Goal: Find specific page/section: Find specific page/section

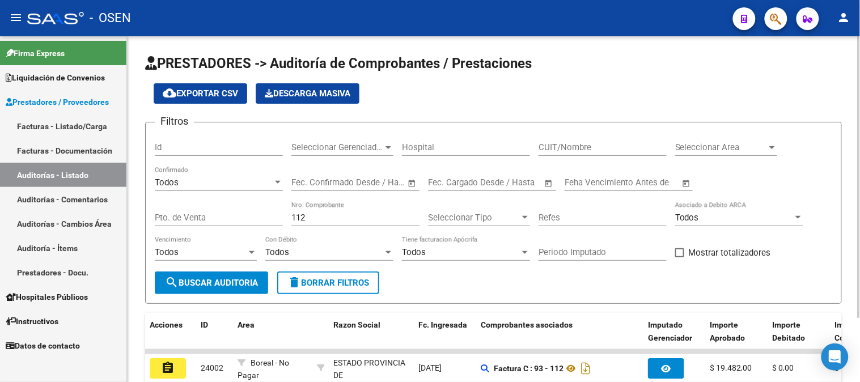
scroll to position [78, 0]
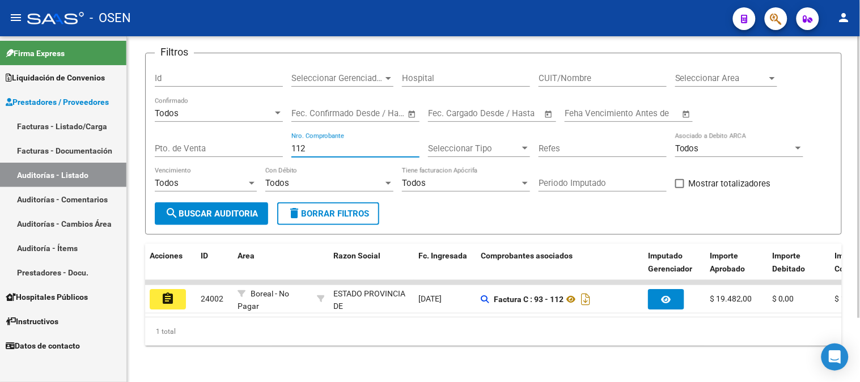
click at [310, 144] on input "112" at bounding box center [356, 149] width 128 height 10
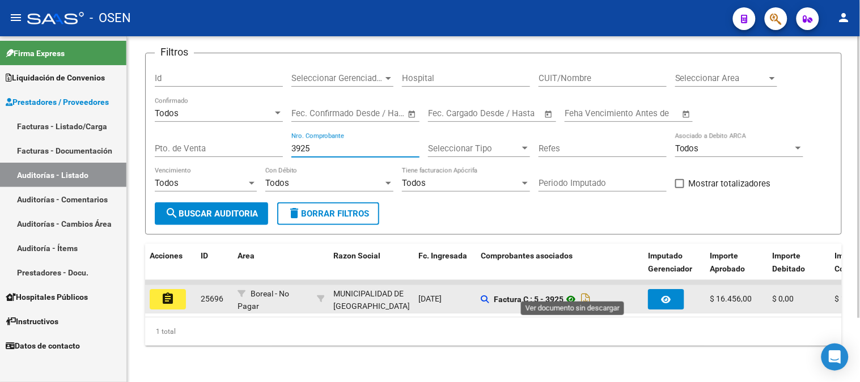
type input "3925"
click at [572, 293] on icon at bounding box center [571, 300] width 15 height 14
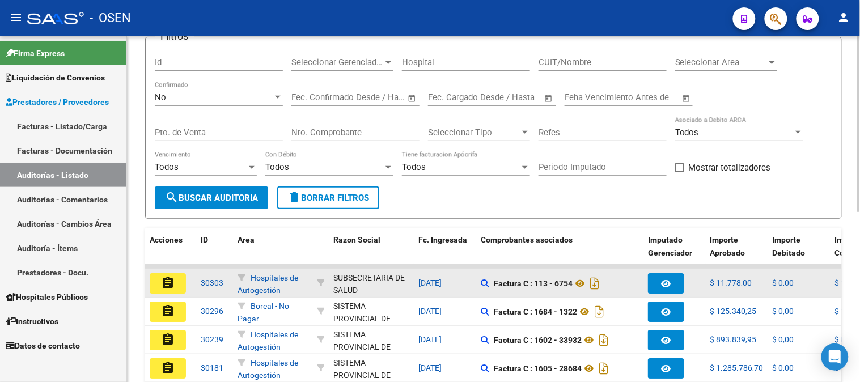
scroll to position [63, 0]
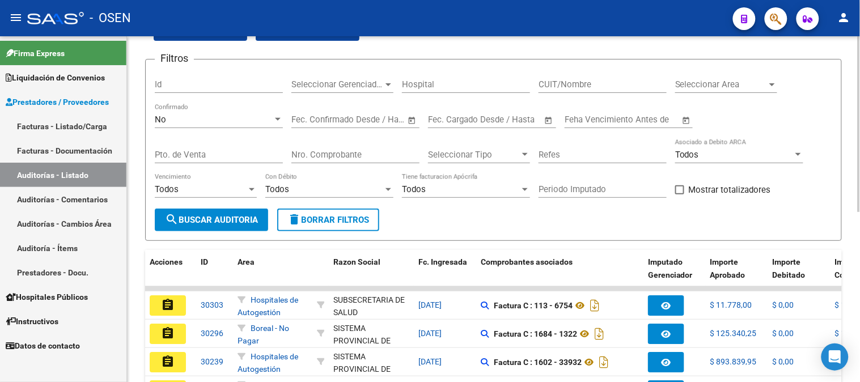
click at [269, 123] on div "No" at bounding box center [214, 120] width 118 height 10
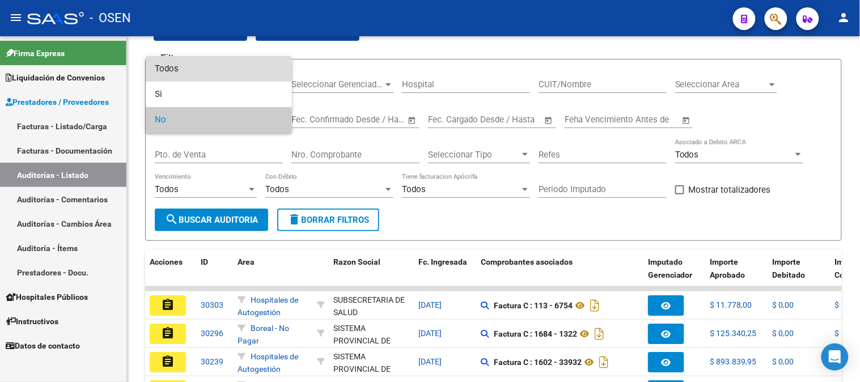
click at [259, 72] on span "Todos" at bounding box center [219, 69] width 128 height 26
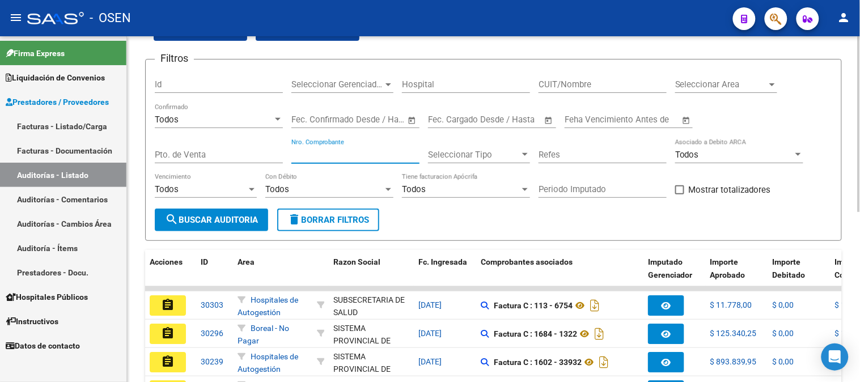
click at [321, 151] on input "Nro. Comprobante" at bounding box center [356, 155] width 128 height 10
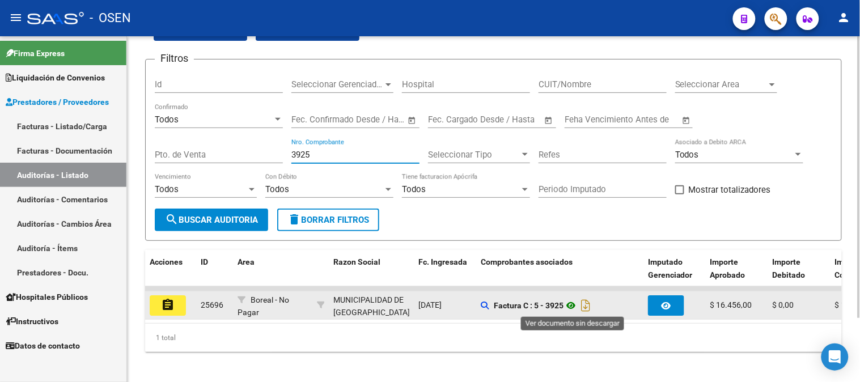
type input "3925"
click at [568, 303] on icon at bounding box center [571, 306] width 15 height 14
click at [163, 308] on mat-icon "assignment" at bounding box center [168, 305] width 14 height 14
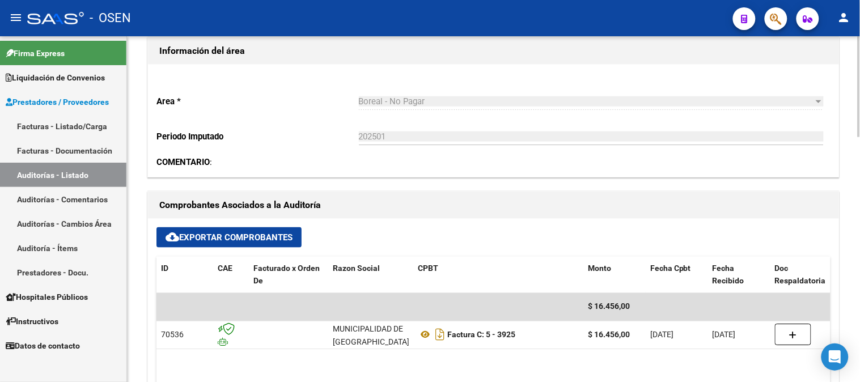
scroll to position [378, 0]
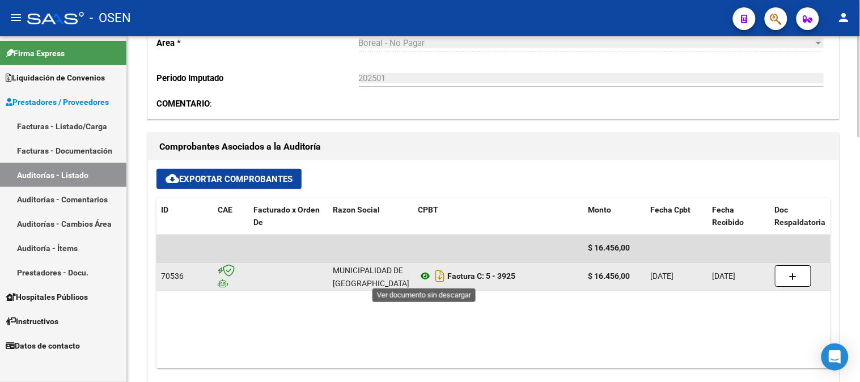
click at [429, 274] on icon at bounding box center [425, 277] width 15 height 14
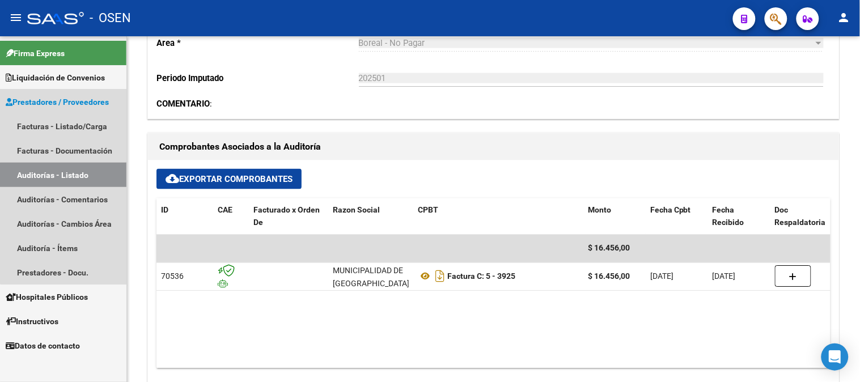
click at [78, 179] on link "Auditorías - Listado" at bounding box center [63, 175] width 126 height 24
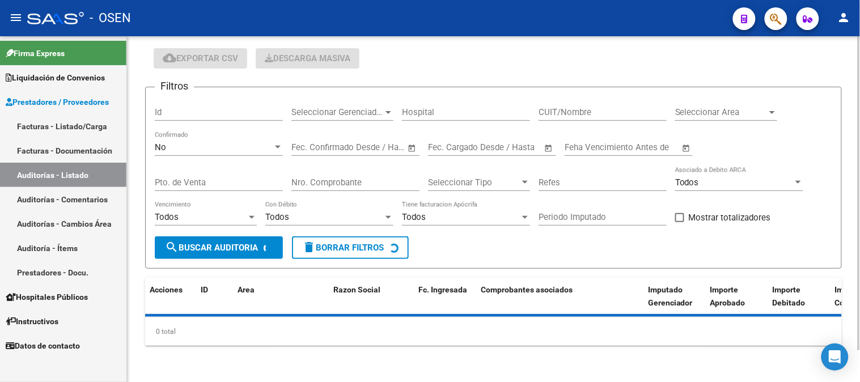
click at [213, 152] on div "No" at bounding box center [214, 147] width 118 height 10
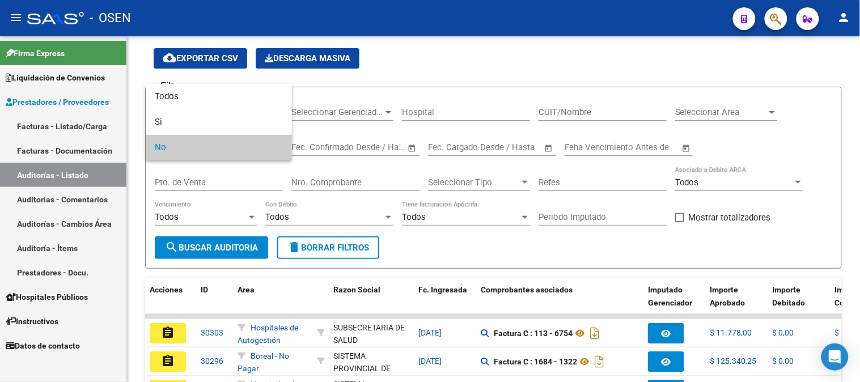
click at [332, 170] on div at bounding box center [430, 191] width 860 height 382
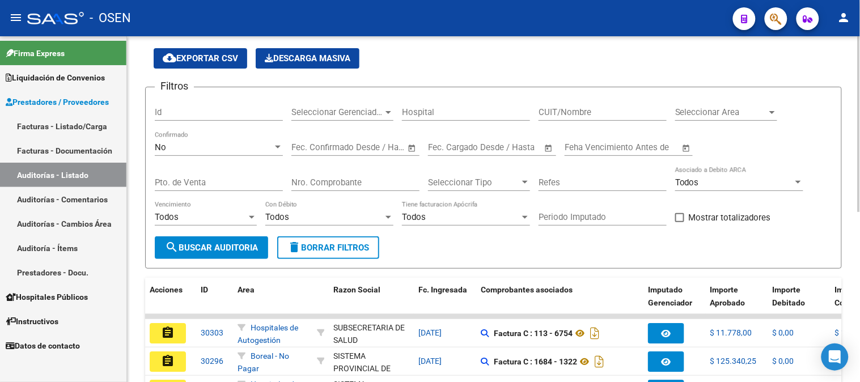
click at [330, 179] on input "Nro. Comprobante" at bounding box center [356, 183] width 128 height 10
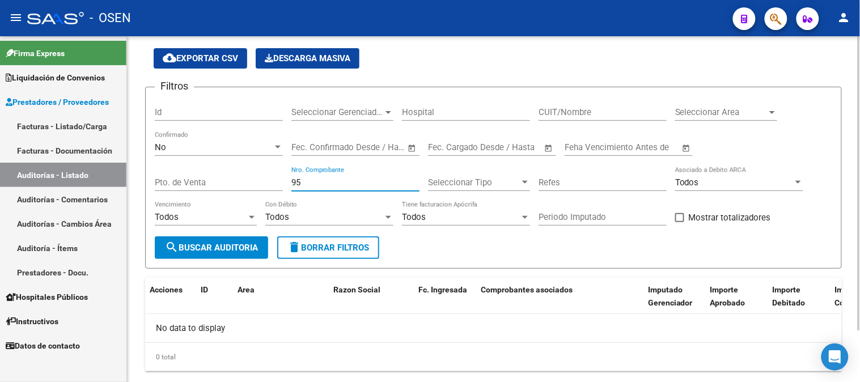
scroll to position [60, 0]
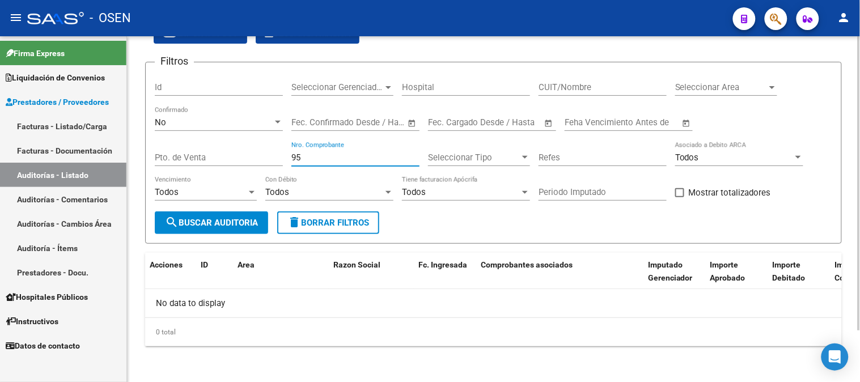
type input "95"
click at [237, 130] on div "No Confirmado" at bounding box center [219, 119] width 128 height 24
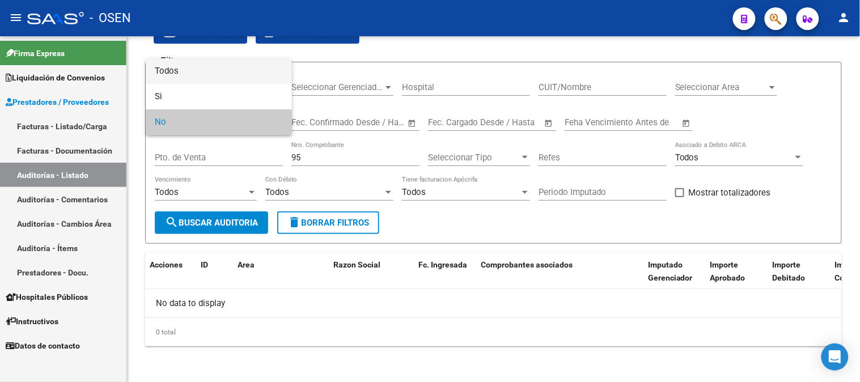
click at [230, 82] on span "Todos" at bounding box center [219, 71] width 128 height 26
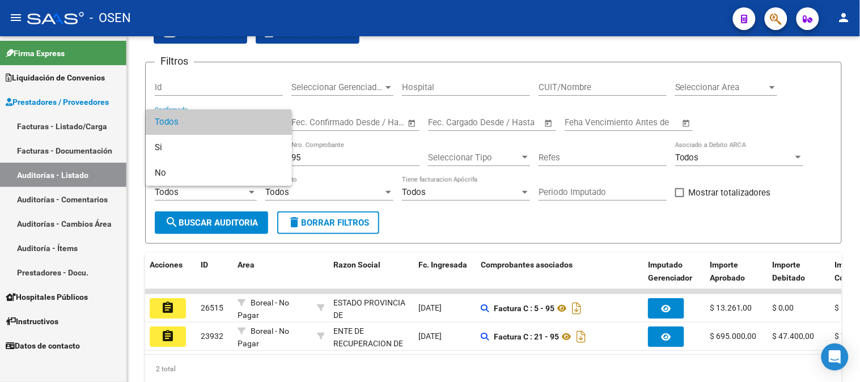
click at [565, 310] on div at bounding box center [430, 191] width 860 height 382
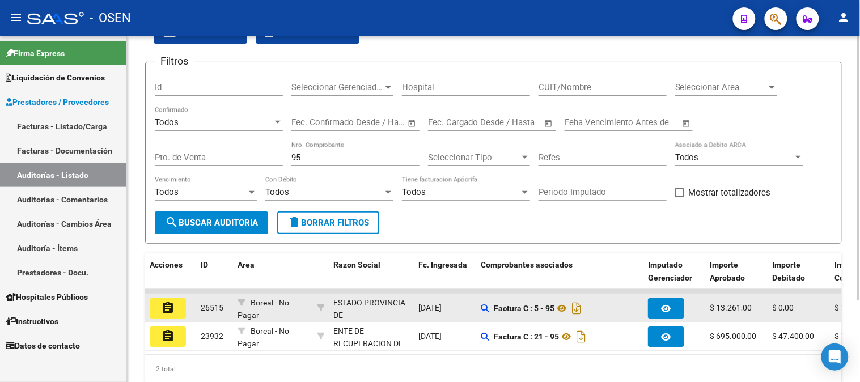
click at [170, 307] on mat-icon "assignment" at bounding box center [168, 308] width 14 height 14
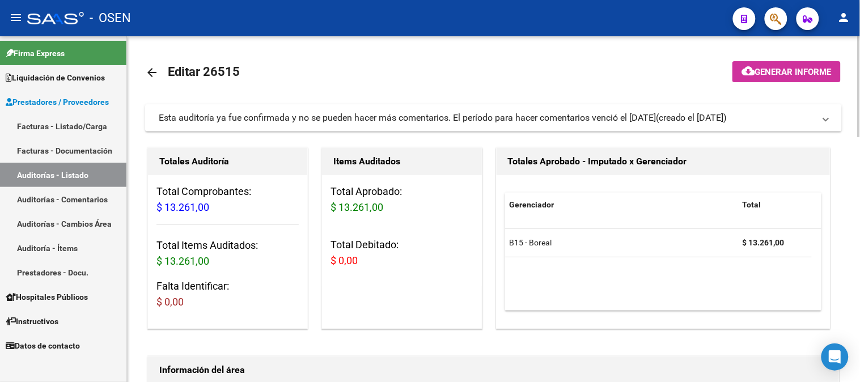
click at [55, 176] on link "Auditorías - Listado" at bounding box center [63, 175] width 126 height 24
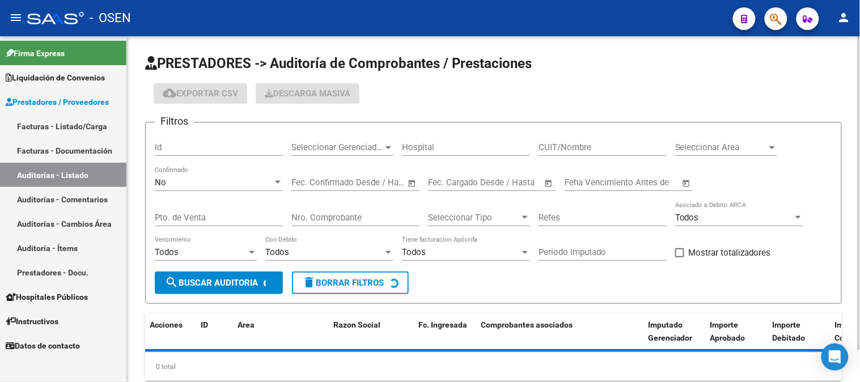
click at [185, 183] on div "No" at bounding box center [214, 183] width 118 height 10
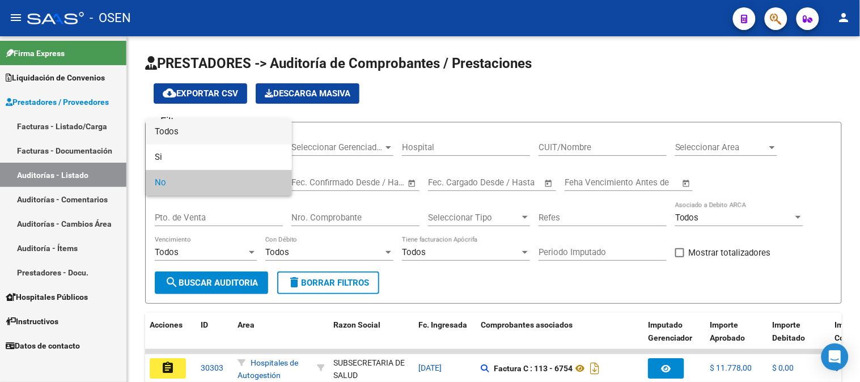
click at [206, 137] on span "Todos" at bounding box center [219, 132] width 128 height 26
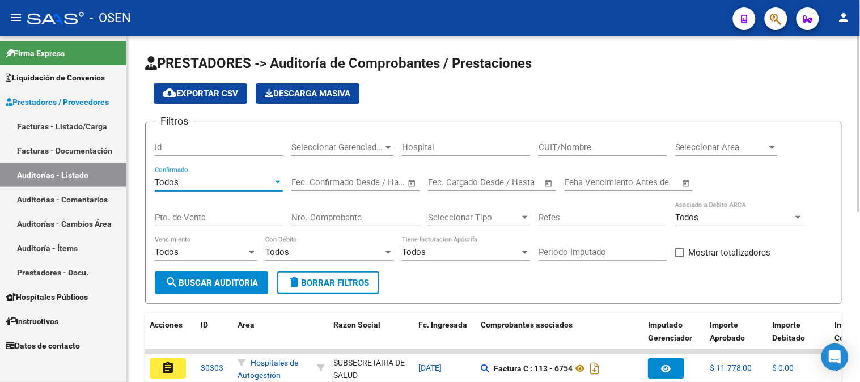
click at [305, 218] on input "Nro. Comprobante" at bounding box center [356, 218] width 128 height 10
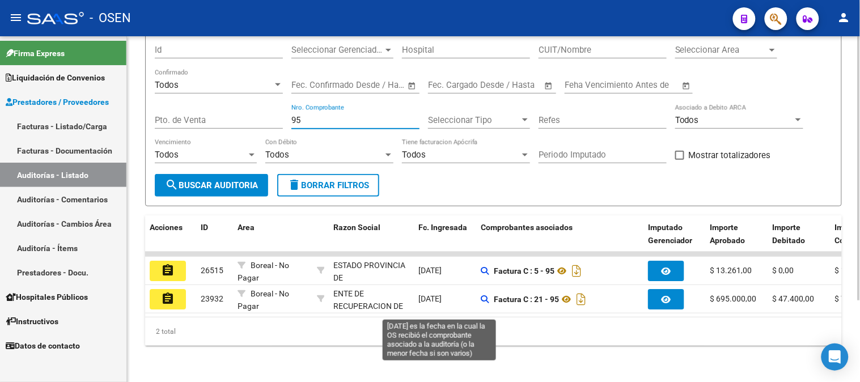
scroll to position [107, 0]
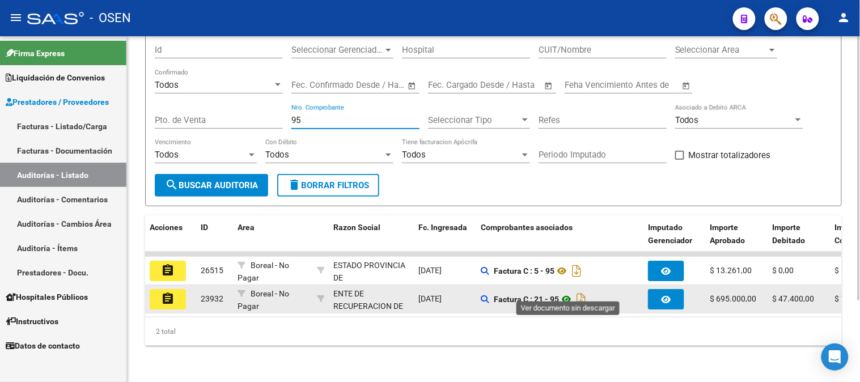
type input "95"
click at [569, 293] on icon at bounding box center [566, 300] width 15 height 14
click at [169, 292] on mat-icon "assignment" at bounding box center [168, 299] width 14 height 14
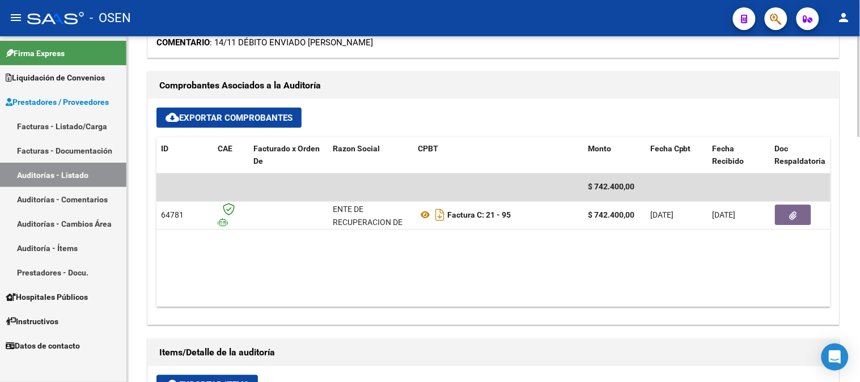
scroll to position [441, 0]
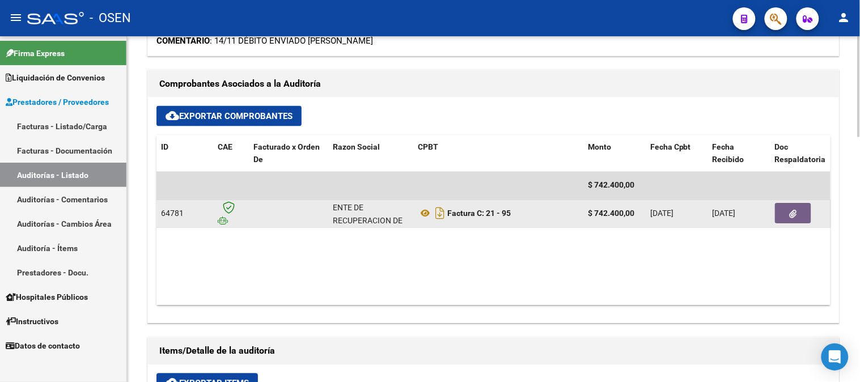
click at [797, 210] on button "button" at bounding box center [793, 214] width 36 height 20
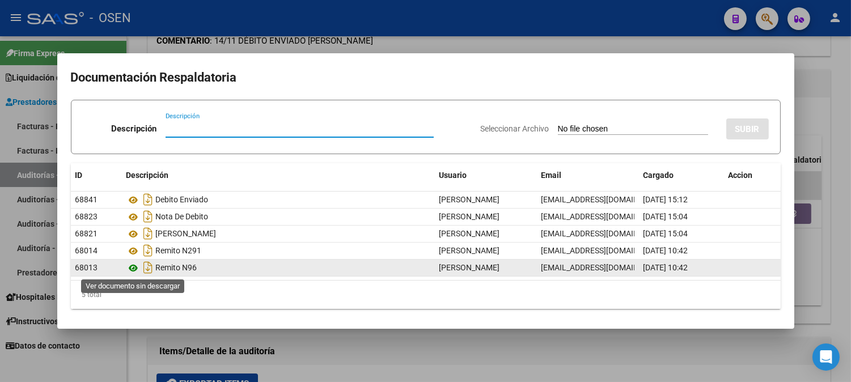
click at [136, 270] on icon at bounding box center [133, 268] width 15 height 14
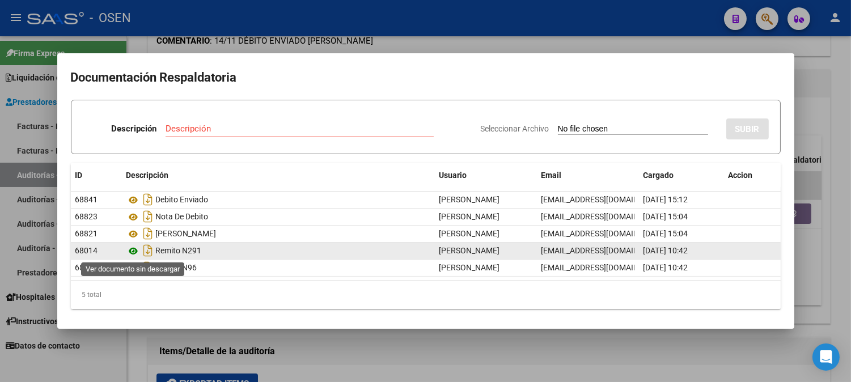
click at [131, 252] on icon at bounding box center [133, 251] width 15 height 14
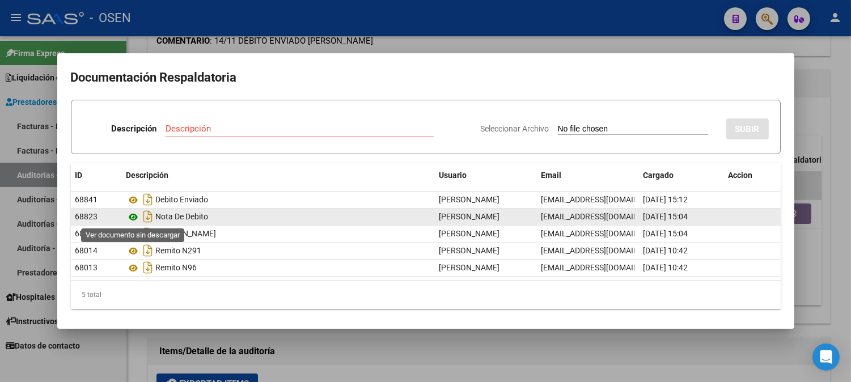
click at [136, 218] on icon at bounding box center [133, 217] width 15 height 14
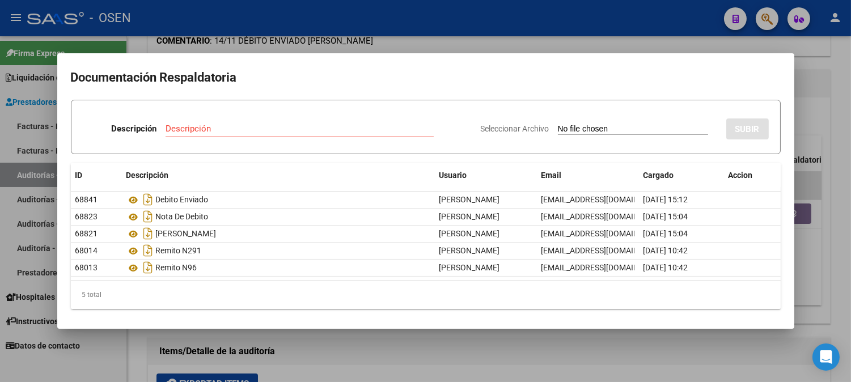
click at [850, 239] on div at bounding box center [425, 191] width 851 height 382
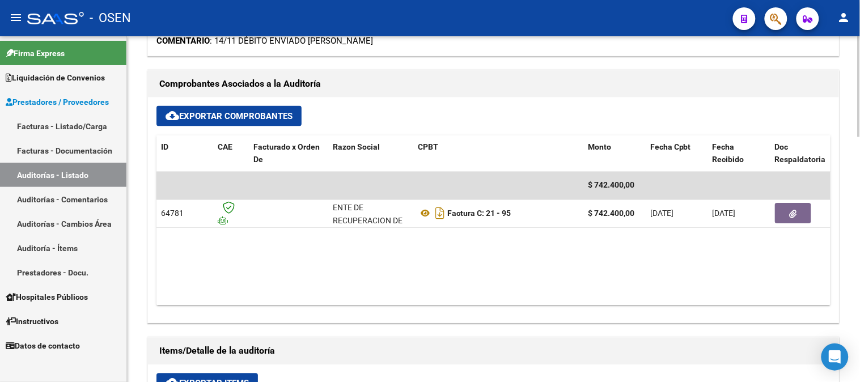
click at [818, 252] on datatable-body "$ 742.400,00 64781 ENTE DE RECUPERACION DE FONDOS PARA EL FORTALECIMIENTO DEL S…" at bounding box center [494, 239] width 674 height 134
click at [75, 177] on link "Auditorías - Listado" at bounding box center [63, 175] width 126 height 24
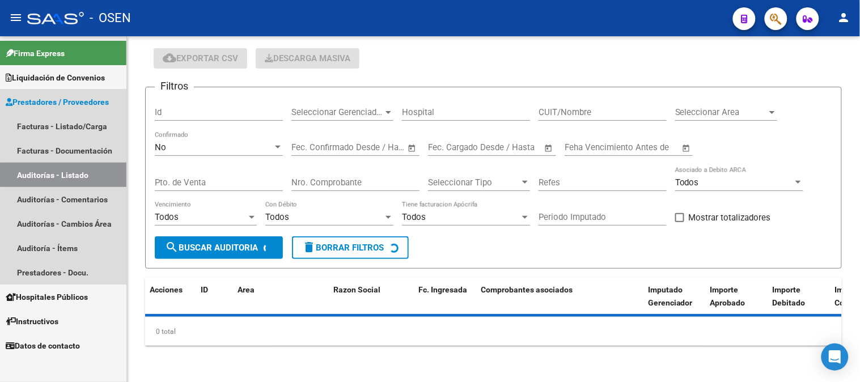
scroll to position [35, 0]
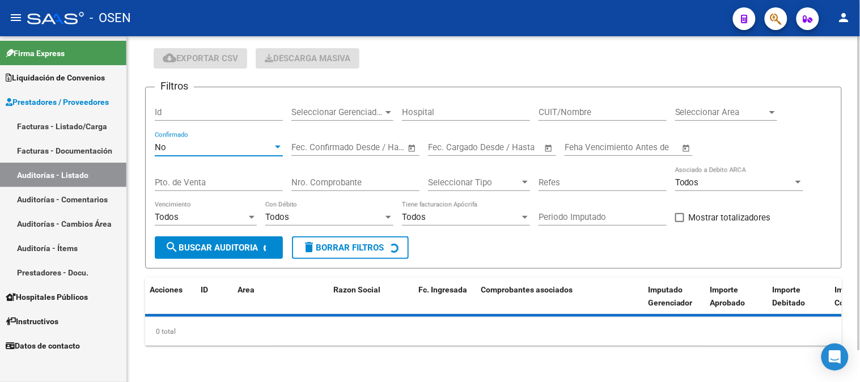
click at [206, 151] on div "No" at bounding box center [214, 147] width 118 height 10
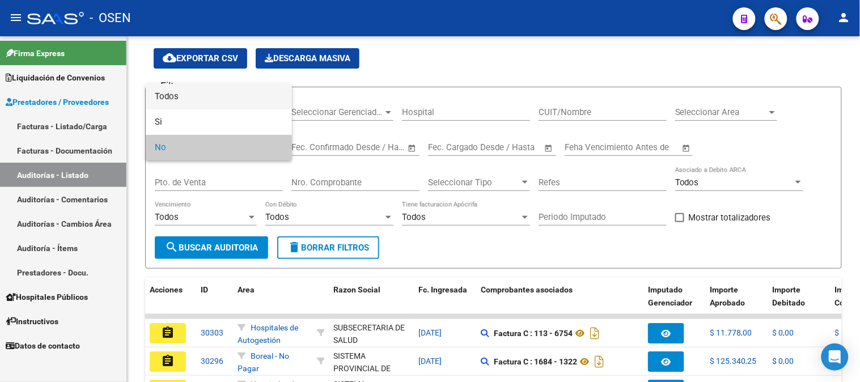
click at [217, 95] on span "Todos" at bounding box center [219, 97] width 128 height 26
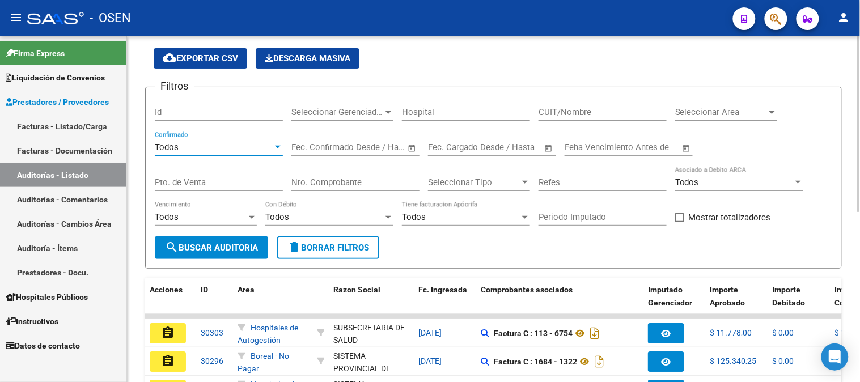
click at [313, 182] on input "Nro. Comprobante" at bounding box center [356, 183] width 128 height 10
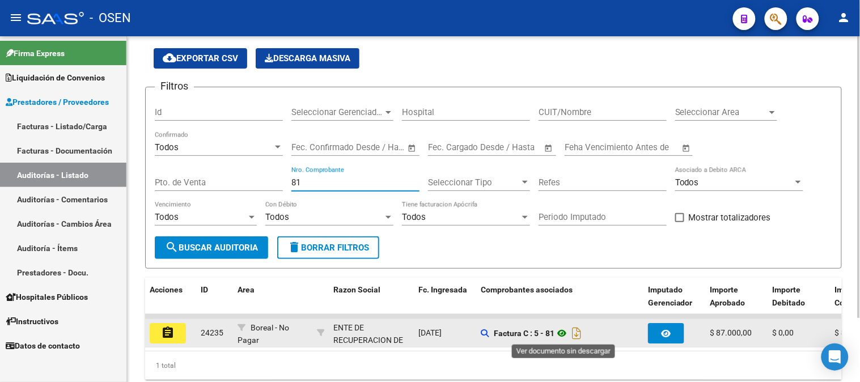
type input "81"
click at [564, 335] on icon at bounding box center [562, 334] width 15 height 14
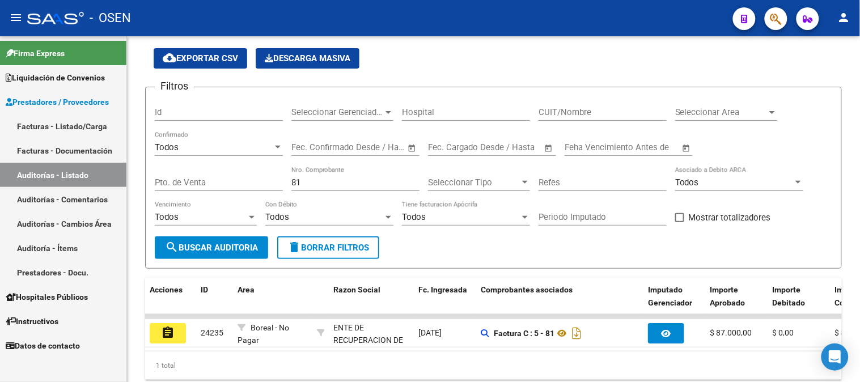
click at [163, 335] on mat-icon "assignment" at bounding box center [168, 333] width 14 height 14
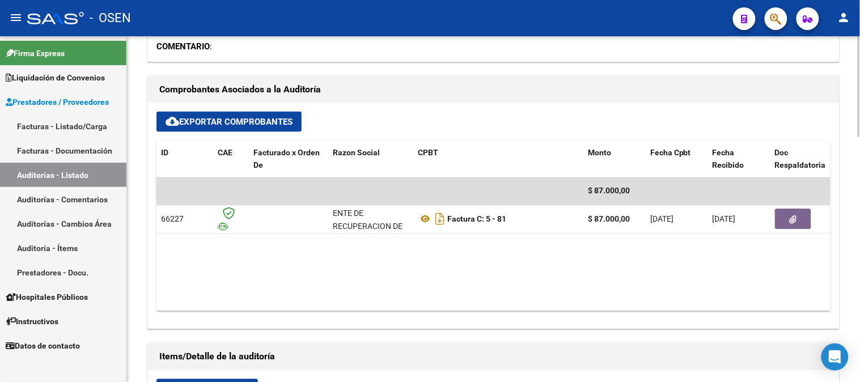
scroll to position [441, 0]
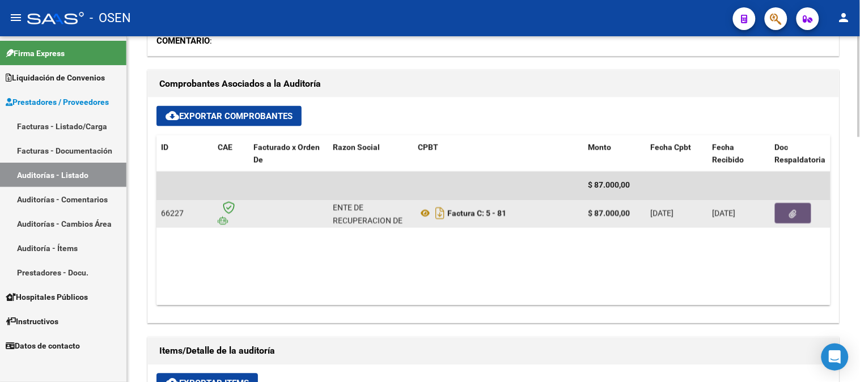
click at [793, 217] on icon "button" at bounding box center [793, 214] width 7 height 9
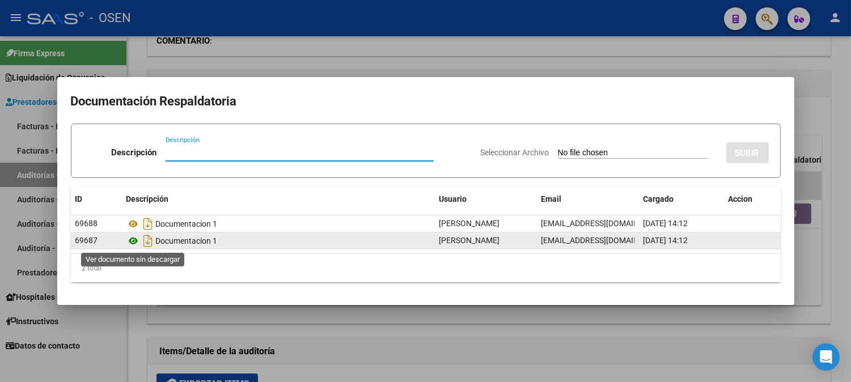
click at [133, 242] on icon at bounding box center [133, 241] width 15 height 14
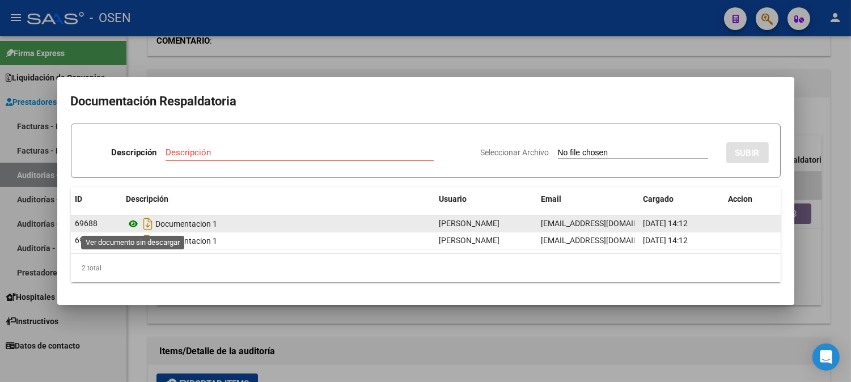
click at [128, 227] on icon at bounding box center [133, 224] width 15 height 14
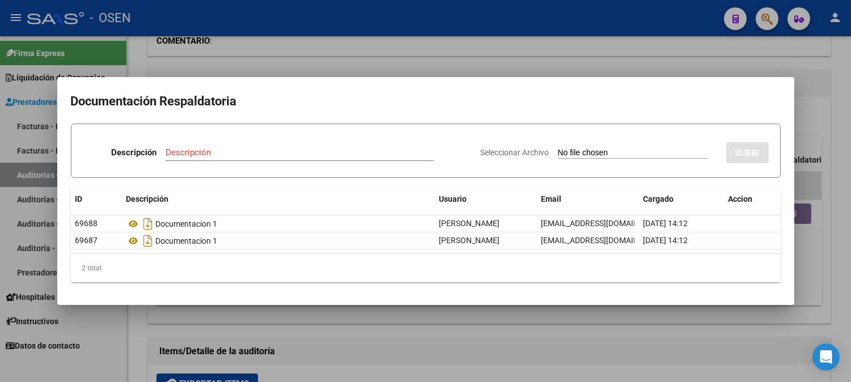
click at [650, 327] on div at bounding box center [425, 191] width 851 height 382
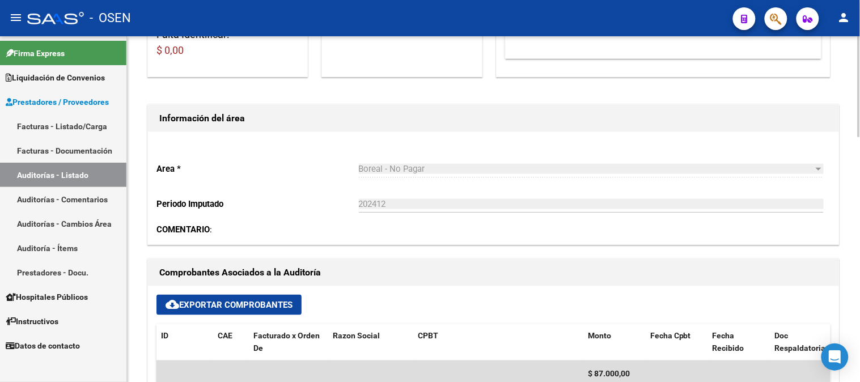
scroll to position [378, 0]
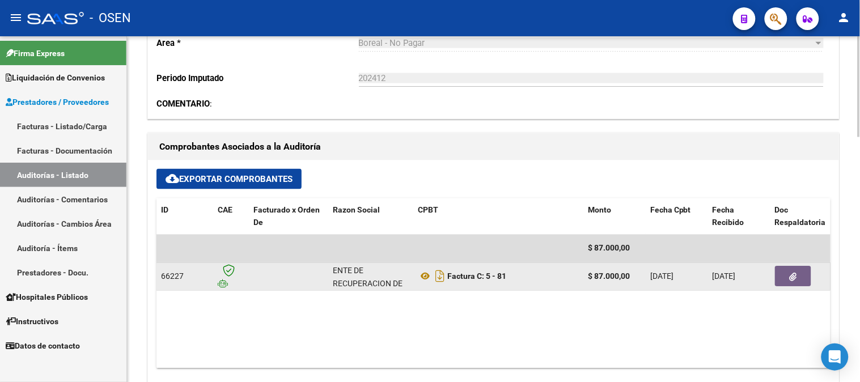
click at [797, 277] on button "button" at bounding box center [793, 277] width 36 height 20
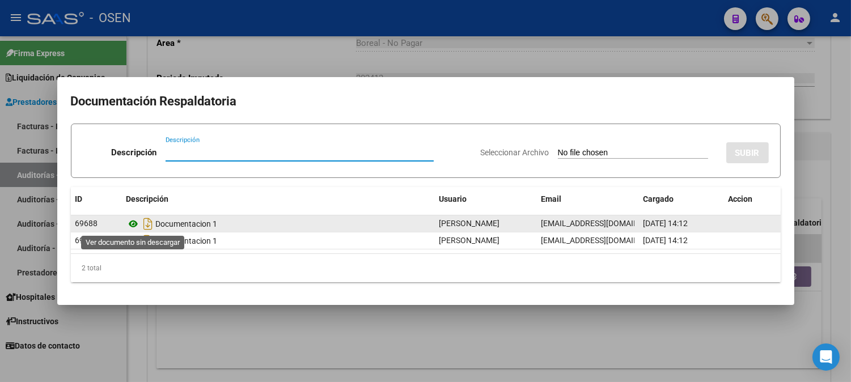
click at [128, 225] on icon at bounding box center [133, 224] width 15 height 14
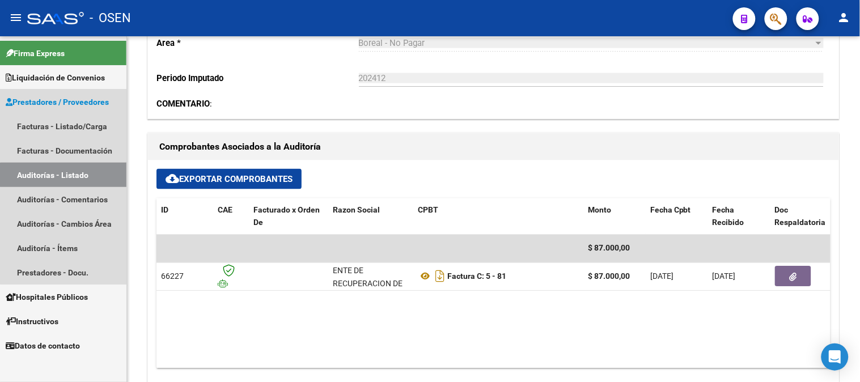
click at [70, 176] on link "Auditorías - Listado" at bounding box center [63, 175] width 126 height 24
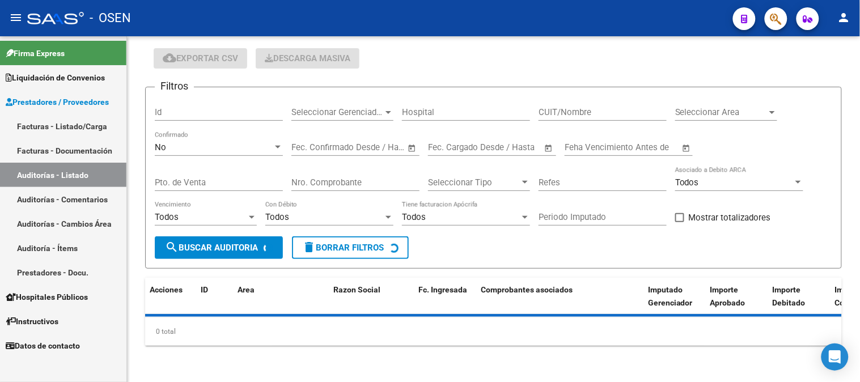
scroll to position [35, 0]
click at [183, 142] on div "No Confirmado" at bounding box center [219, 144] width 128 height 24
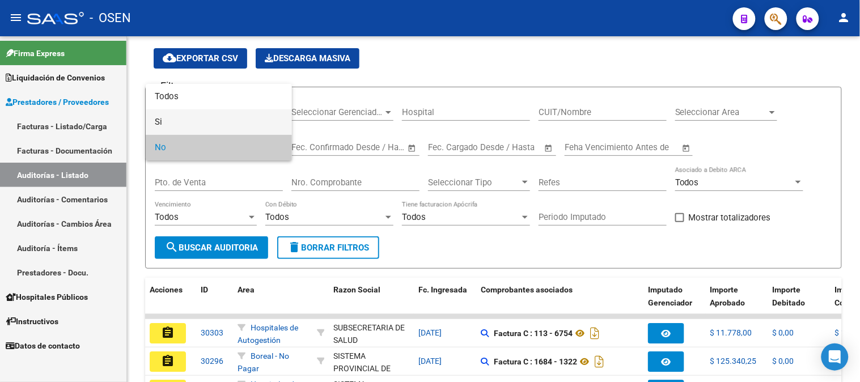
click at [197, 110] on span "Si" at bounding box center [219, 122] width 128 height 26
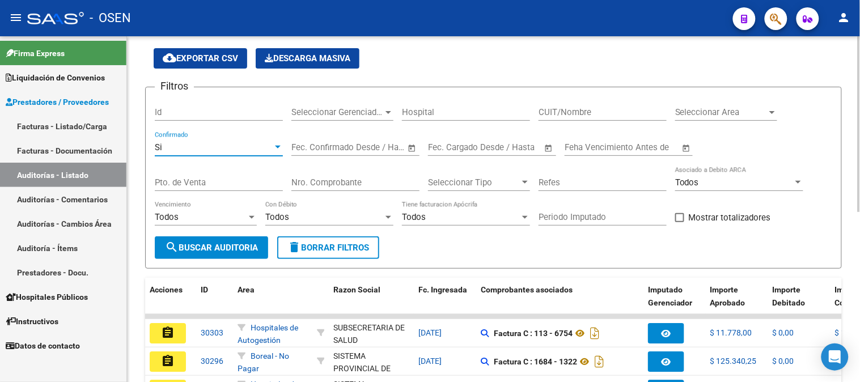
click at [313, 176] on div "Nro. Comprobante" at bounding box center [356, 179] width 128 height 24
click at [315, 179] on input "Nro. Comprobante" at bounding box center [356, 183] width 128 height 10
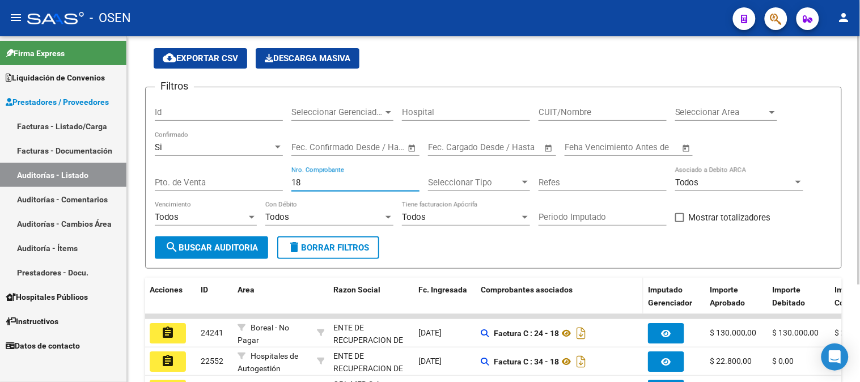
scroll to position [98, 0]
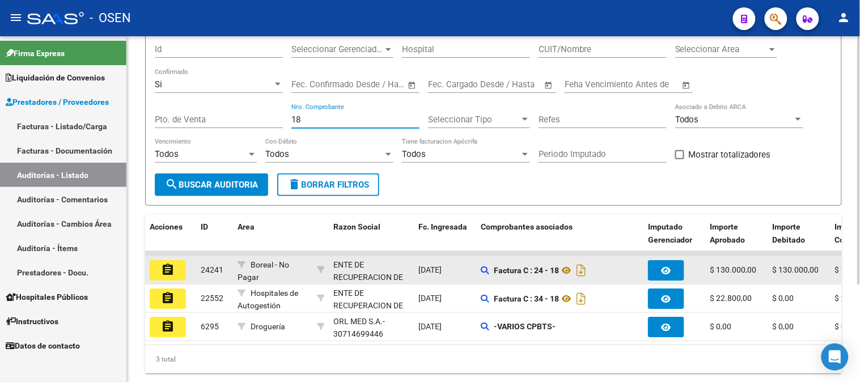
type input "18"
click at [182, 270] on button "assignment" at bounding box center [168, 270] width 36 height 20
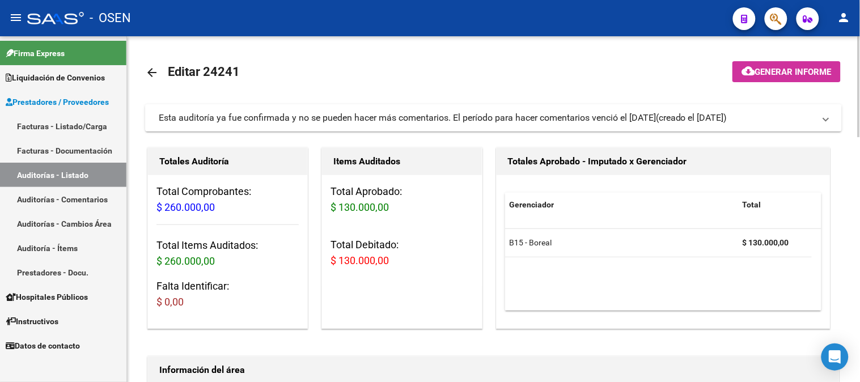
scroll to position [126, 0]
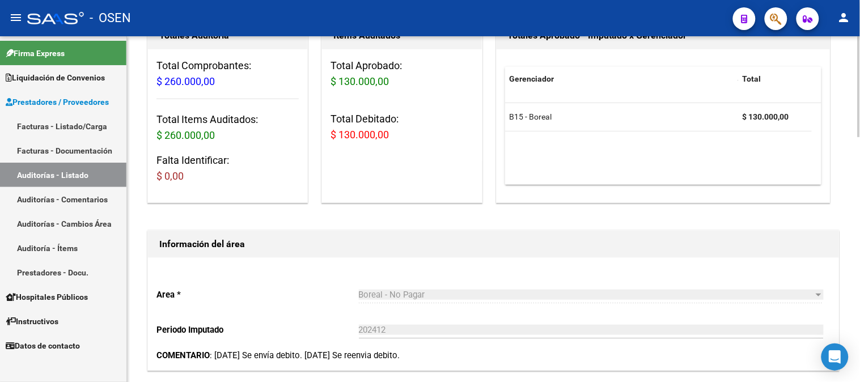
click at [331, 136] on span "$ 130.000,00" at bounding box center [360, 135] width 58 height 12
click at [418, 160] on div "Total Aprobado: $ 130.000,00 Total Debitado: $ 130.000,00" at bounding box center [401, 104] width 159 height 111
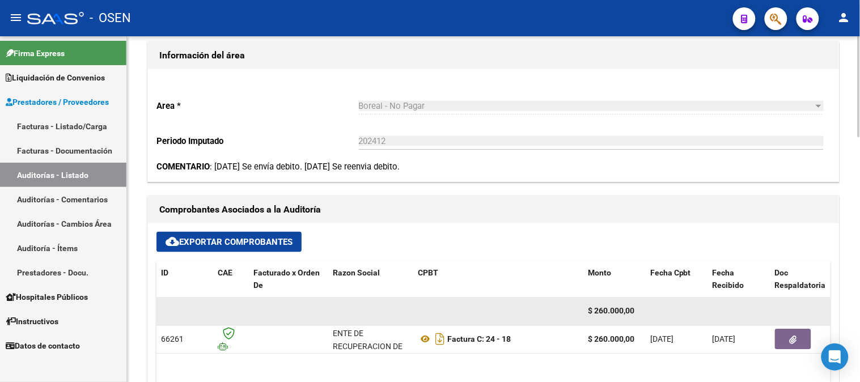
scroll to position [441, 0]
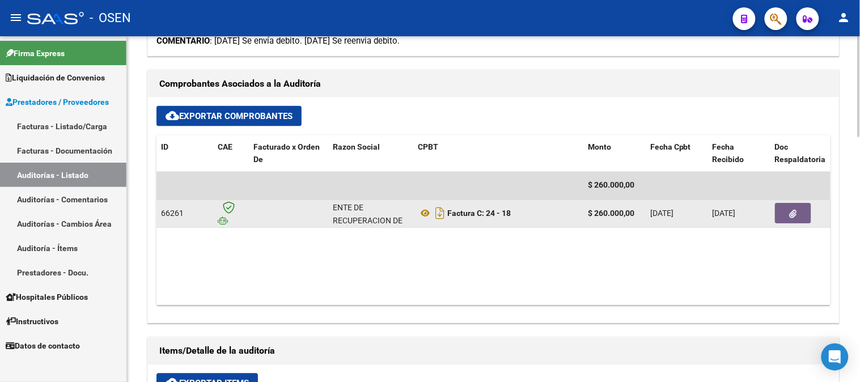
click at [790, 213] on icon "button" at bounding box center [793, 214] width 7 height 9
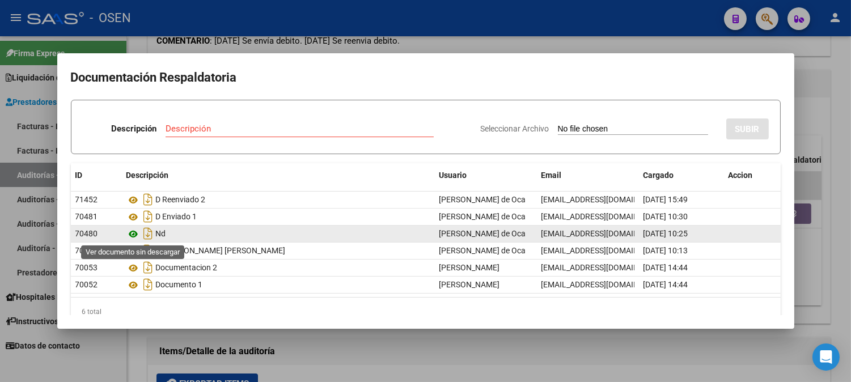
click at [137, 234] on icon at bounding box center [133, 234] width 15 height 14
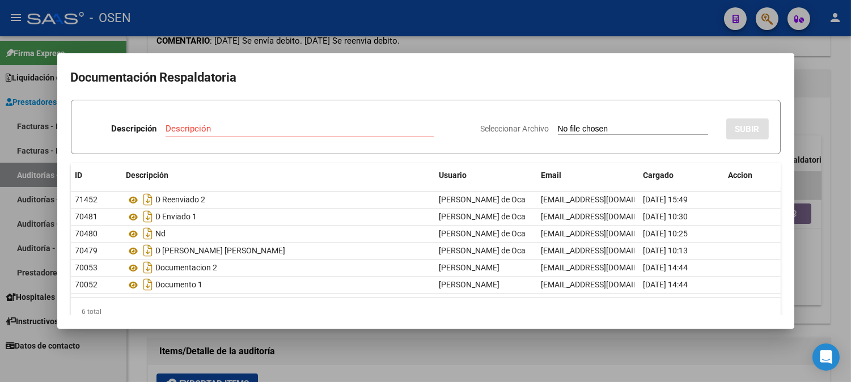
click at [808, 97] on div at bounding box center [425, 191] width 851 height 382
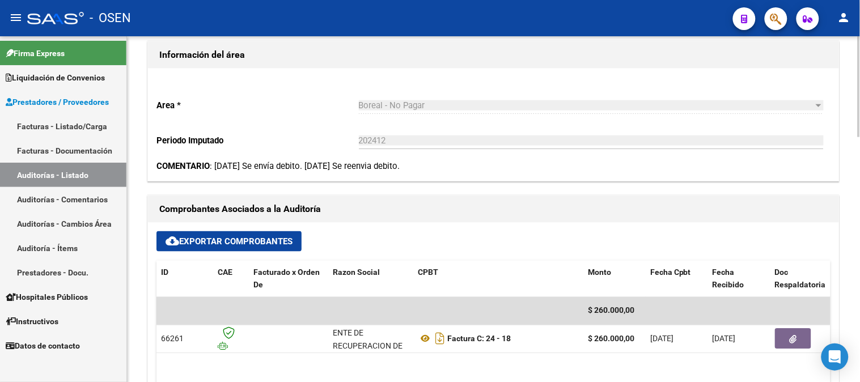
scroll to position [315, 0]
click at [100, 179] on link "Auditorías - Listado" at bounding box center [63, 175] width 126 height 24
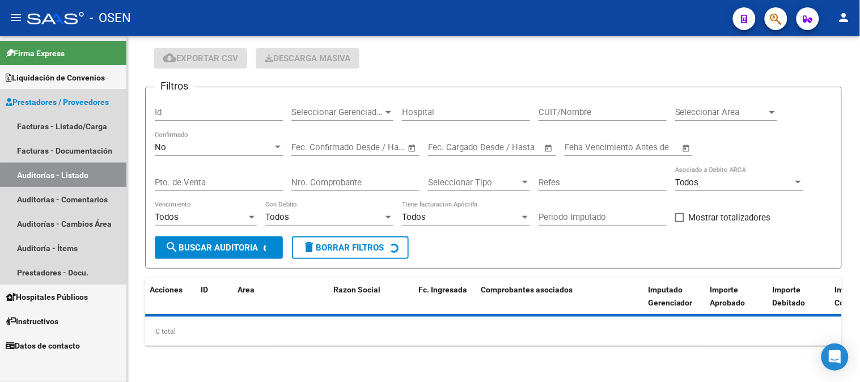
scroll to position [35, 0]
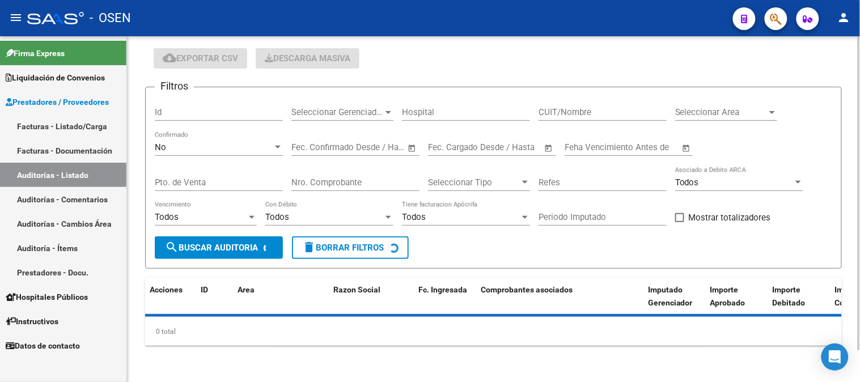
click at [228, 149] on div "No" at bounding box center [214, 147] width 118 height 10
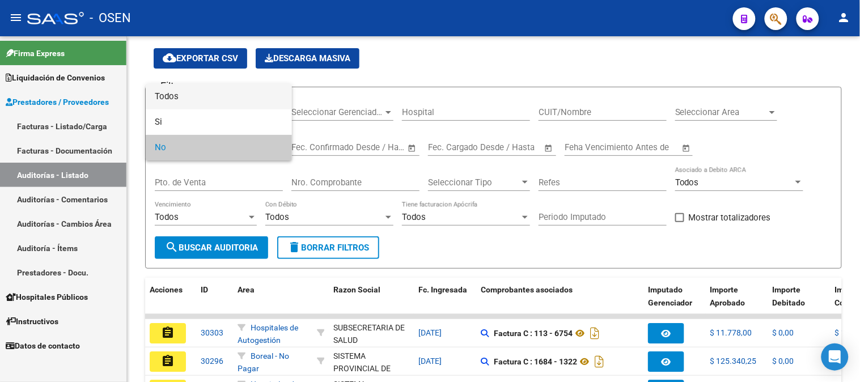
click at [242, 95] on span "Todos" at bounding box center [219, 97] width 128 height 26
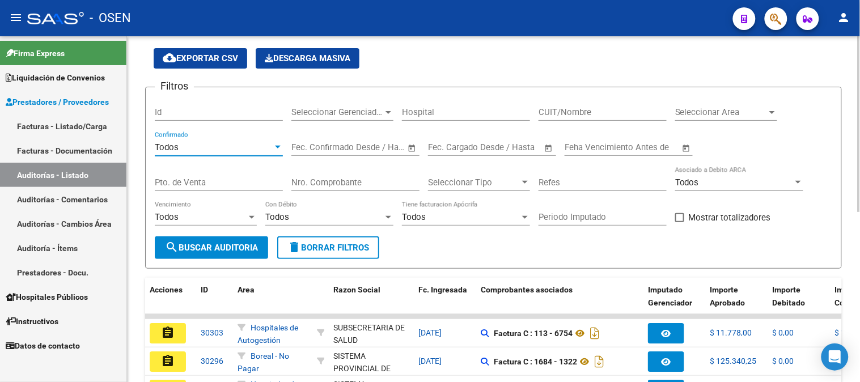
click at [314, 183] on input "Nro. Comprobante" at bounding box center [356, 183] width 128 height 10
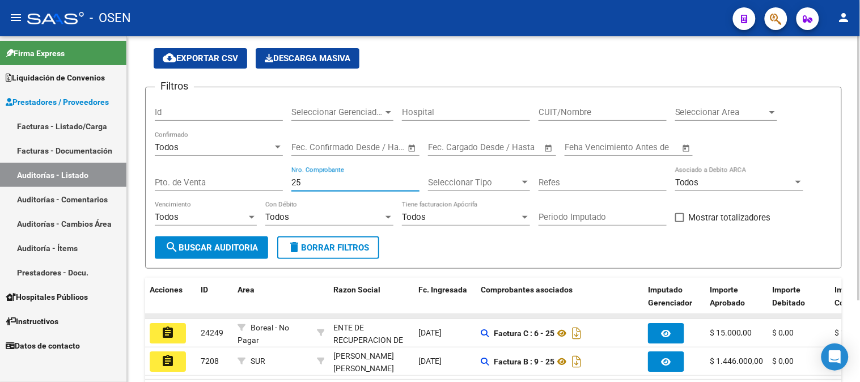
scroll to position [98, 0]
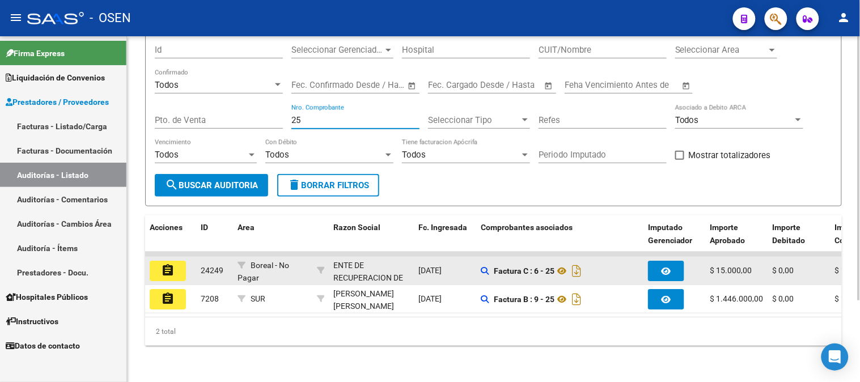
type input "25"
click at [176, 270] on button "assignment" at bounding box center [168, 271] width 36 height 20
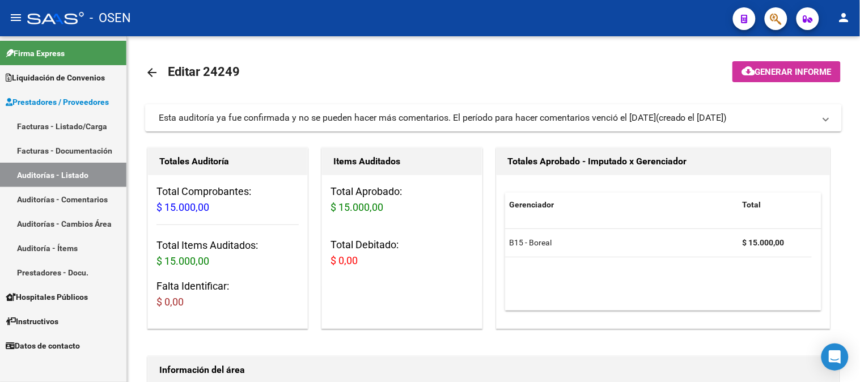
click at [44, 178] on link "Auditorías - Listado" at bounding box center [63, 175] width 126 height 24
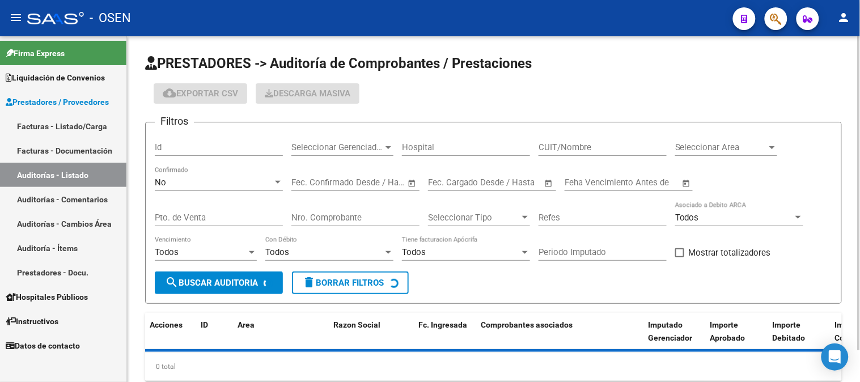
click at [175, 185] on div "No" at bounding box center [214, 183] width 118 height 10
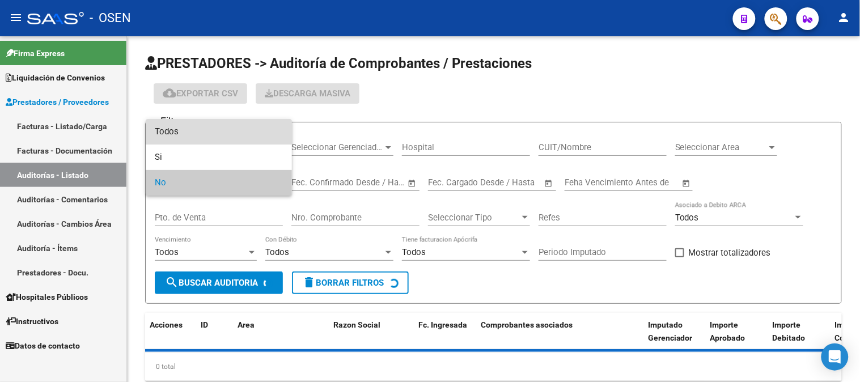
click at [192, 133] on span "Todos" at bounding box center [219, 132] width 128 height 26
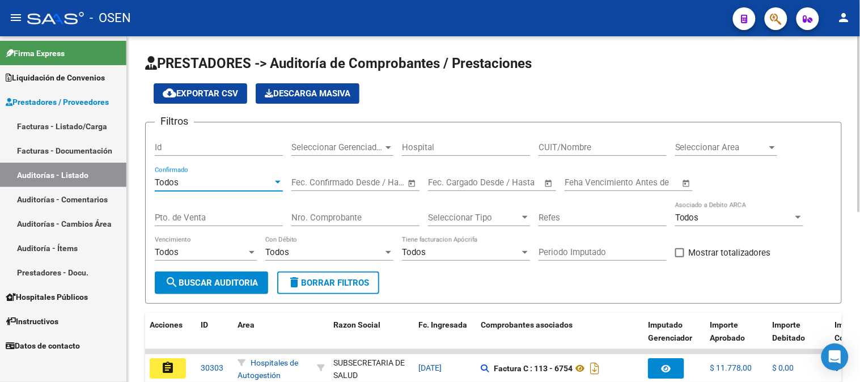
click at [329, 225] on div "Nro. Comprobante" at bounding box center [356, 214] width 128 height 24
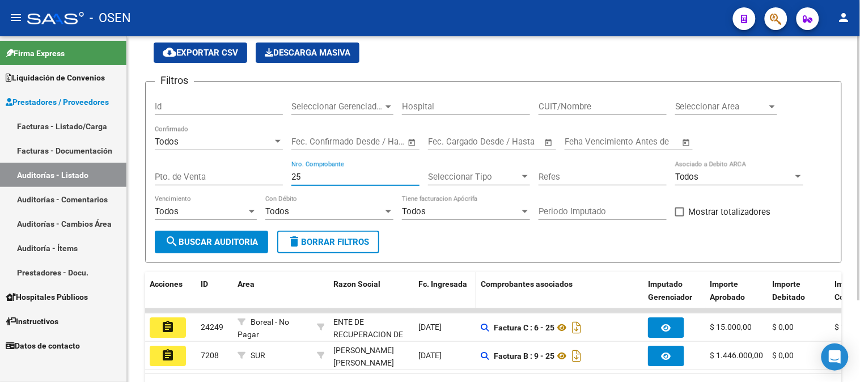
scroll to position [63, 0]
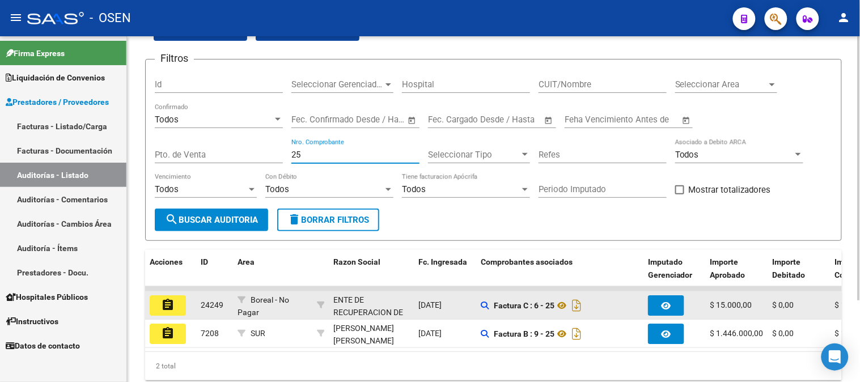
type input "25"
click at [177, 298] on button "assignment" at bounding box center [168, 306] width 36 height 20
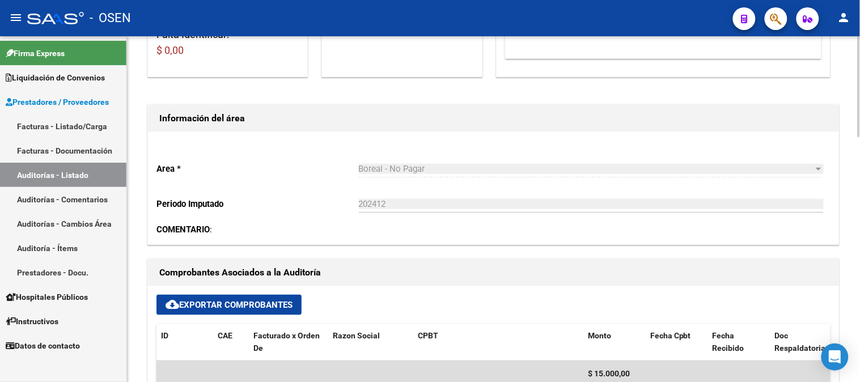
scroll to position [378, 0]
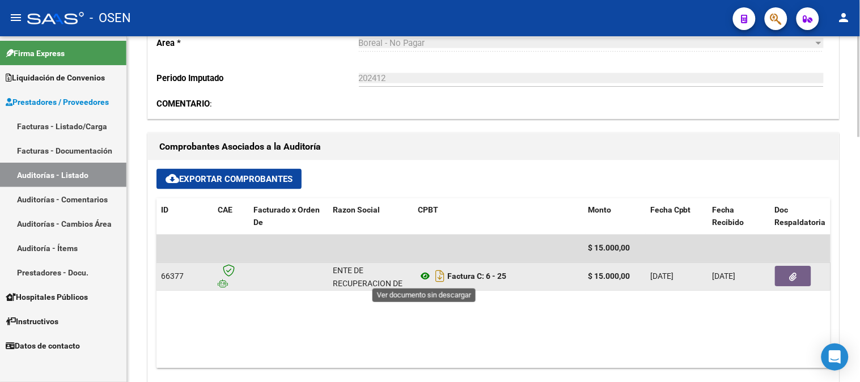
click at [429, 275] on icon at bounding box center [425, 277] width 15 height 14
click at [790, 279] on icon "button" at bounding box center [793, 277] width 7 height 9
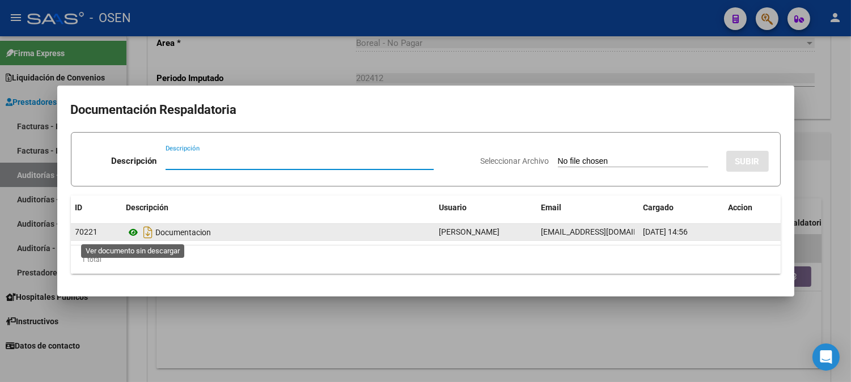
click at [137, 234] on icon at bounding box center [133, 233] width 15 height 14
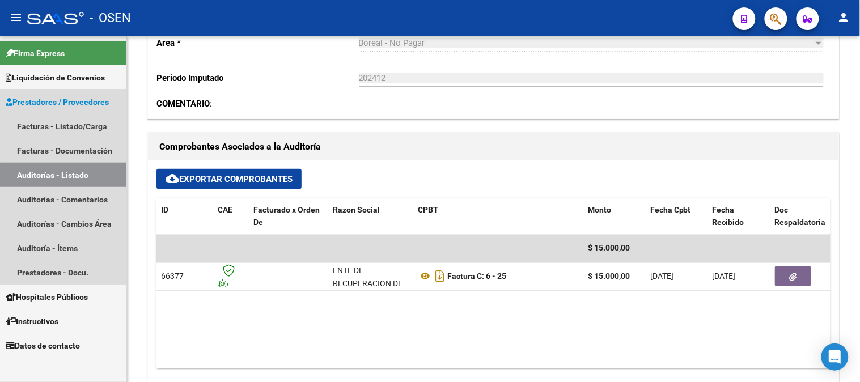
click at [65, 178] on link "Auditorías - Listado" at bounding box center [63, 175] width 126 height 24
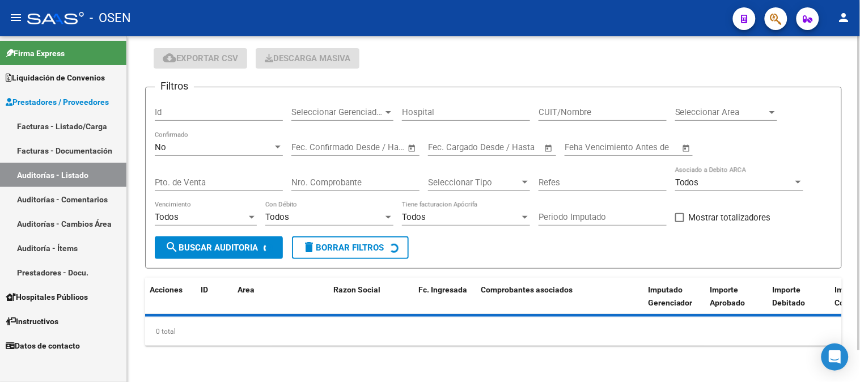
click at [197, 154] on div "No Confirmado" at bounding box center [219, 144] width 128 height 24
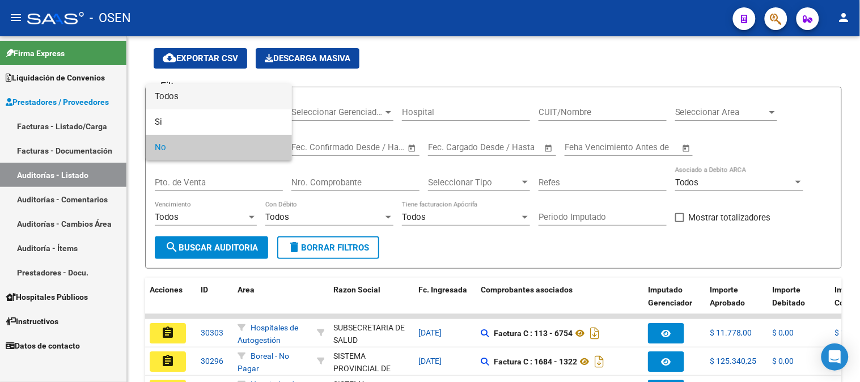
click at [212, 100] on span "Todos" at bounding box center [219, 97] width 128 height 26
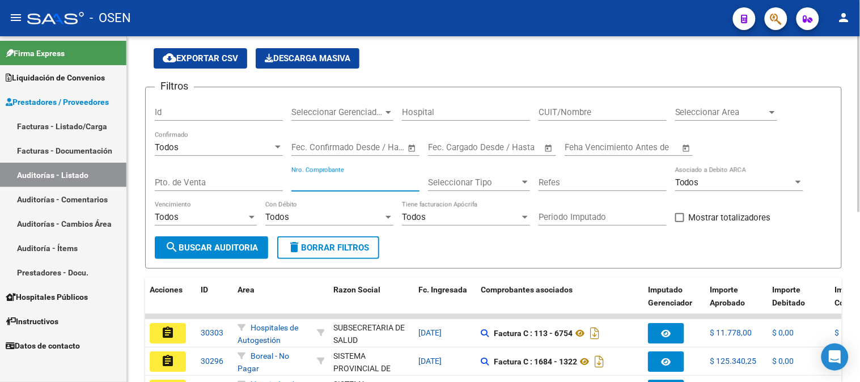
click at [316, 182] on input "Nro. Comprobante" at bounding box center [356, 183] width 128 height 10
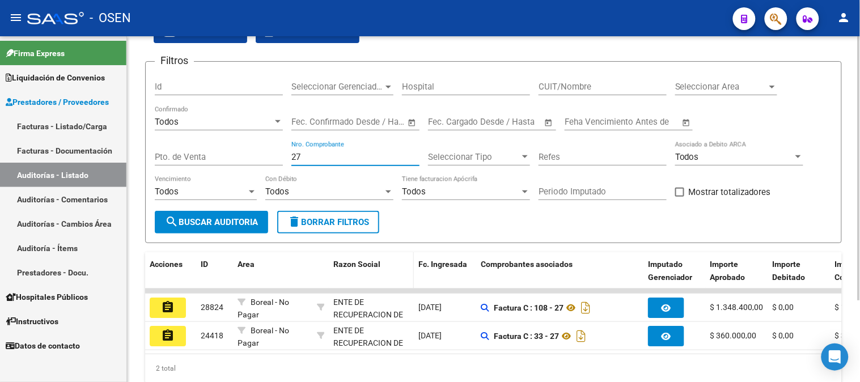
scroll to position [98, 0]
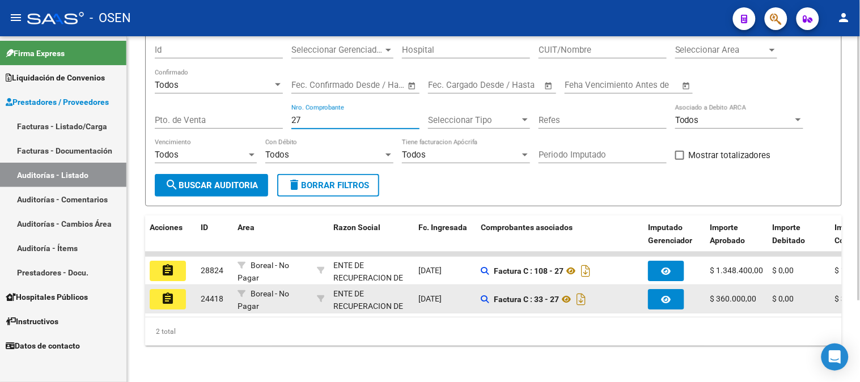
type input "27"
click at [171, 295] on mat-icon "assignment" at bounding box center [168, 299] width 14 height 14
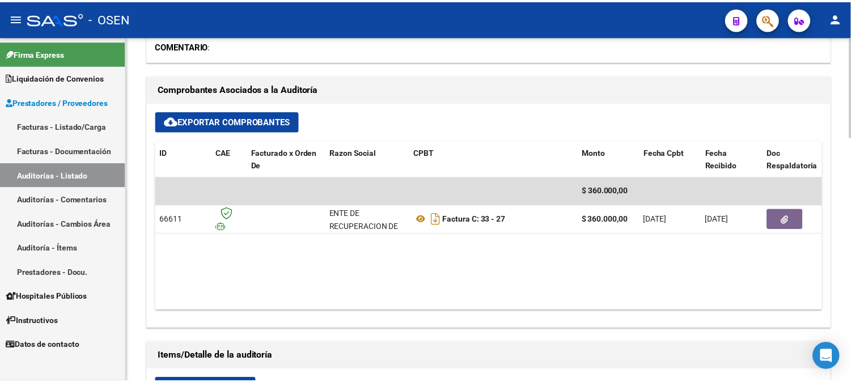
scroll to position [441, 0]
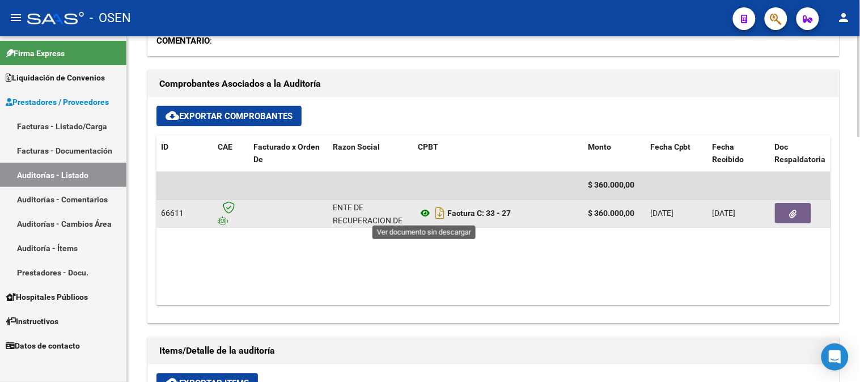
click at [428, 212] on icon at bounding box center [425, 214] width 15 height 14
click at [791, 222] on button "button" at bounding box center [793, 214] width 36 height 20
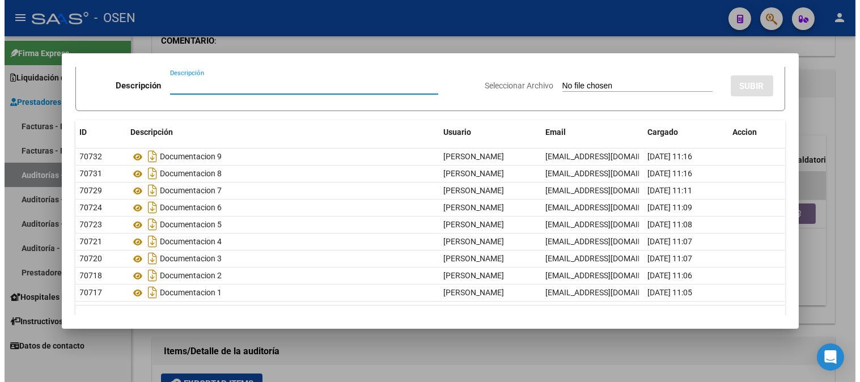
scroll to position [63, 0]
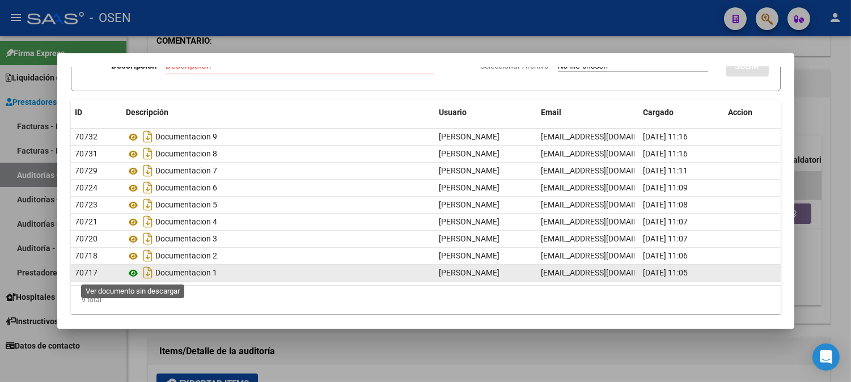
click at [134, 271] on icon at bounding box center [133, 274] width 15 height 14
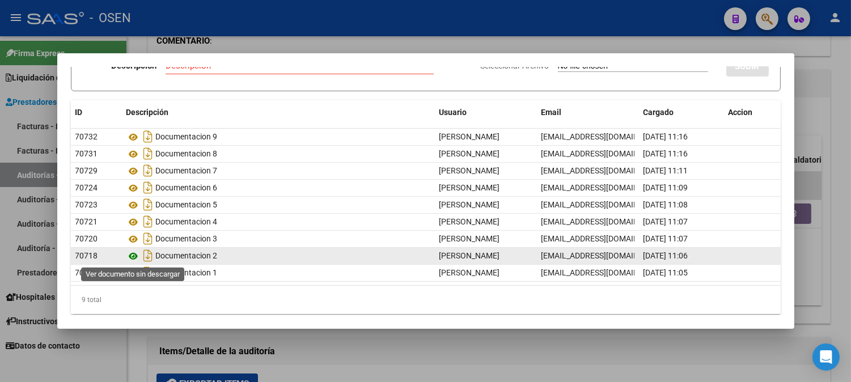
click at [134, 258] on icon at bounding box center [133, 257] width 15 height 14
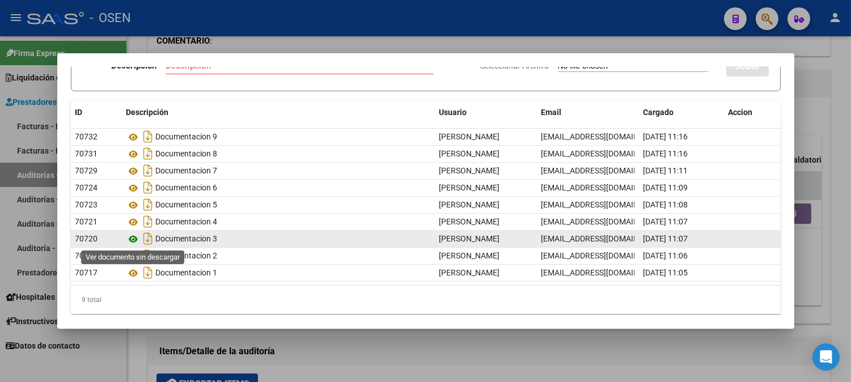
click at [132, 237] on icon at bounding box center [133, 240] width 15 height 14
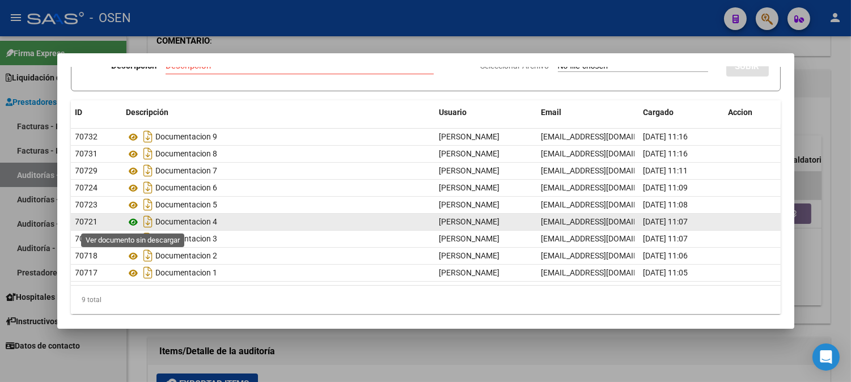
click at [135, 220] on icon at bounding box center [133, 223] width 15 height 14
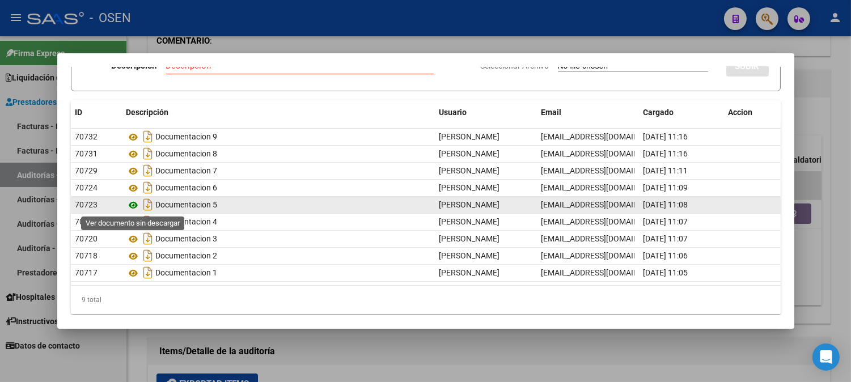
click at [131, 206] on icon at bounding box center [133, 206] width 15 height 14
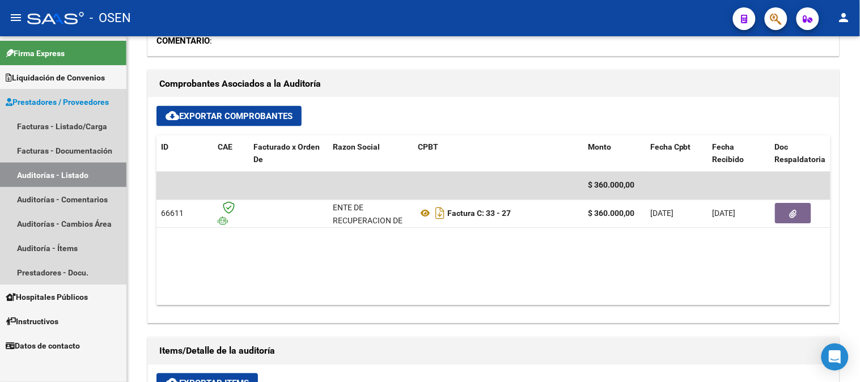
click at [51, 178] on link "Auditorías - Listado" at bounding box center [63, 175] width 126 height 24
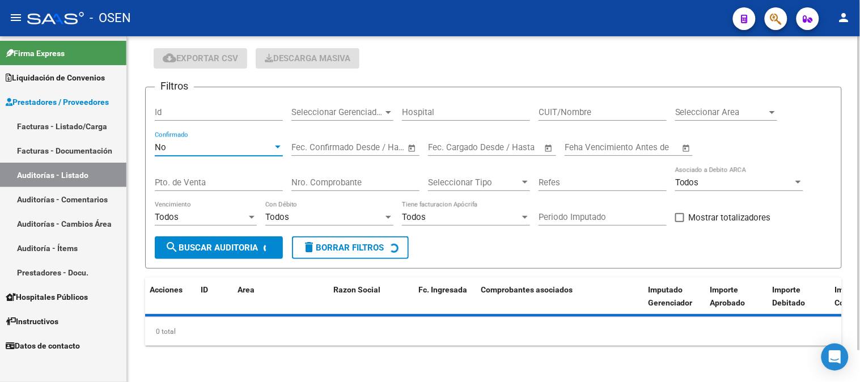
click at [200, 149] on div "No" at bounding box center [214, 147] width 118 height 10
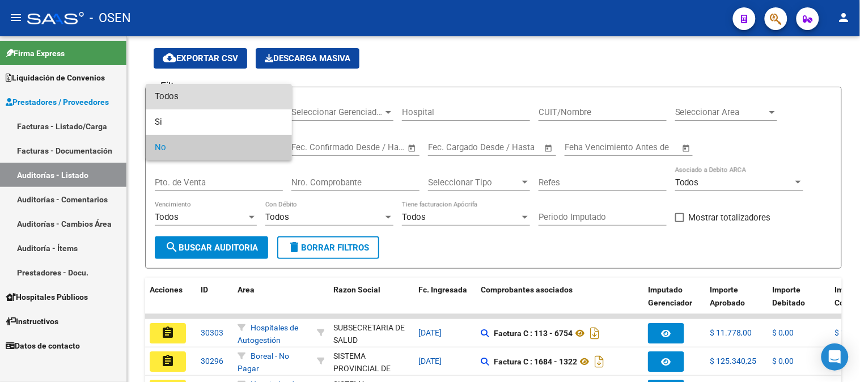
click at [210, 103] on span "Todos" at bounding box center [219, 97] width 128 height 26
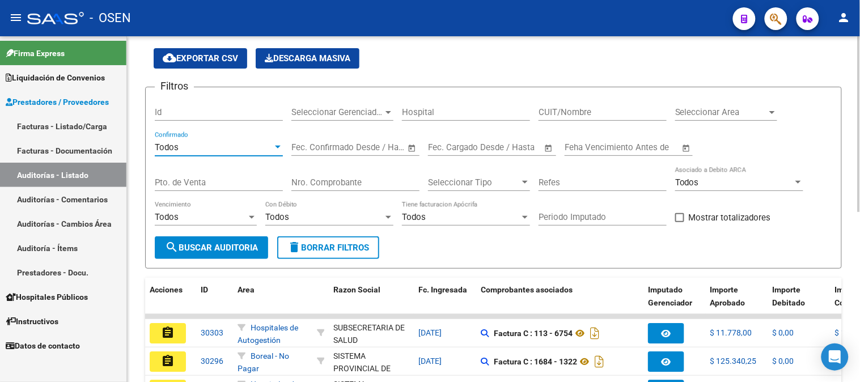
click at [302, 183] on input "Nro. Comprobante" at bounding box center [356, 183] width 128 height 10
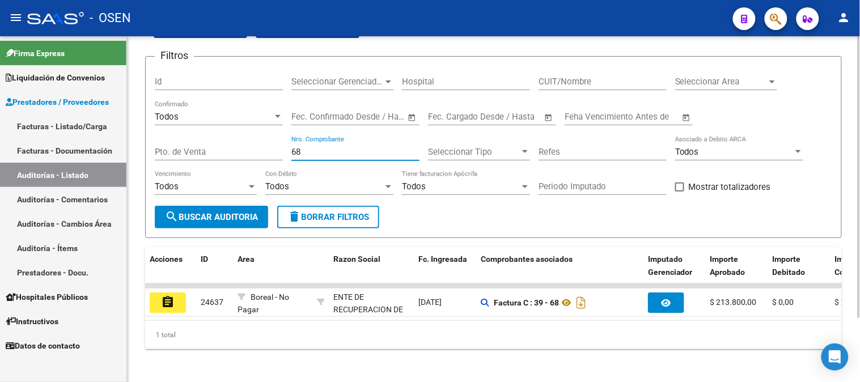
scroll to position [78, 0]
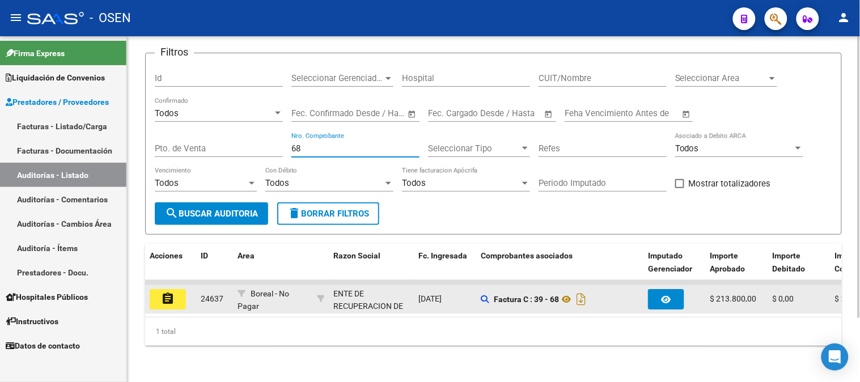
type input "68"
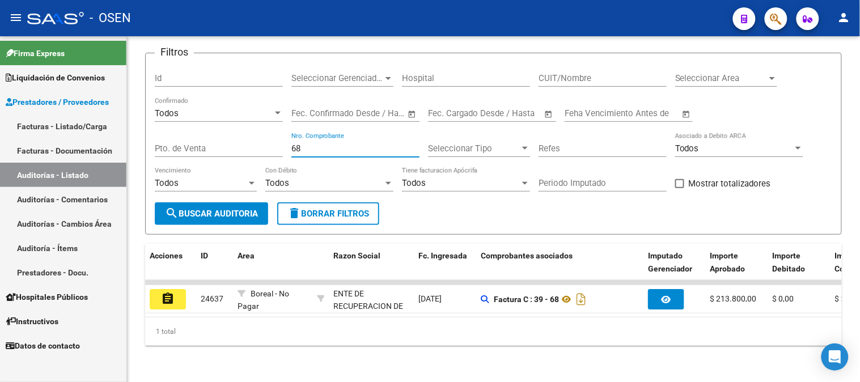
click at [167, 292] on mat-icon "assignment" at bounding box center [168, 299] width 14 height 14
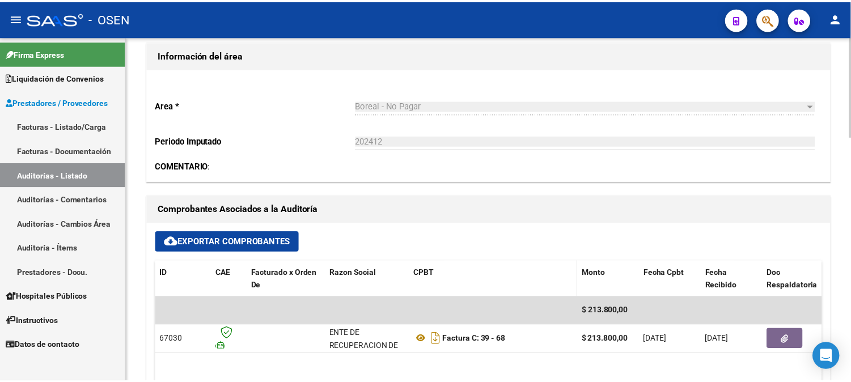
scroll to position [378, 0]
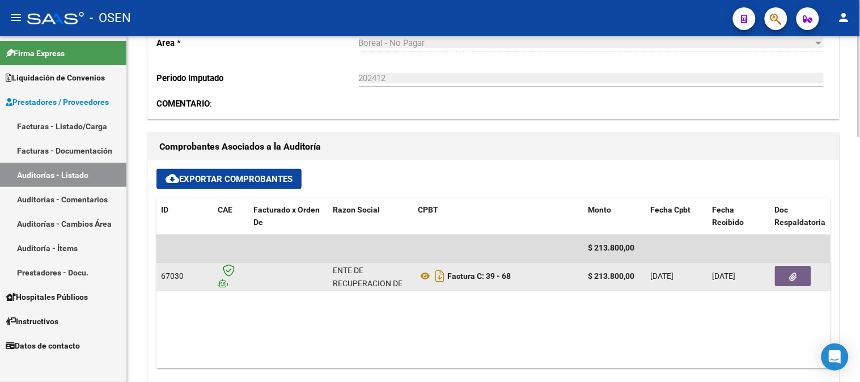
click at [791, 280] on icon "button" at bounding box center [793, 277] width 7 height 9
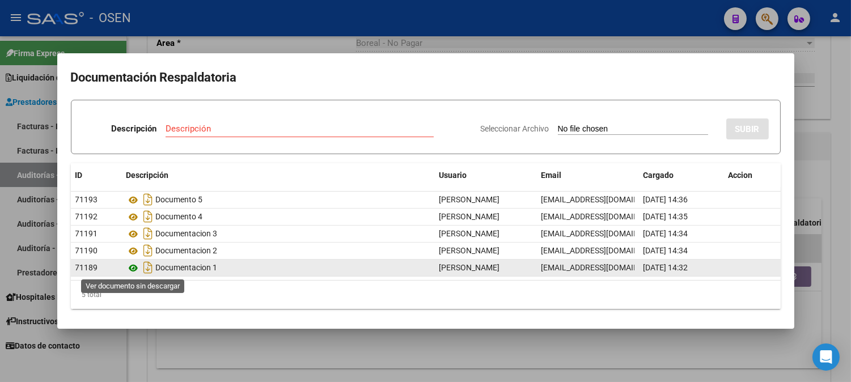
click at [133, 270] on icon at bounding box center [133, 268] width 15 height 14
click at [133, 267] on icon at bounding box center [133, 268] width 15 height 14
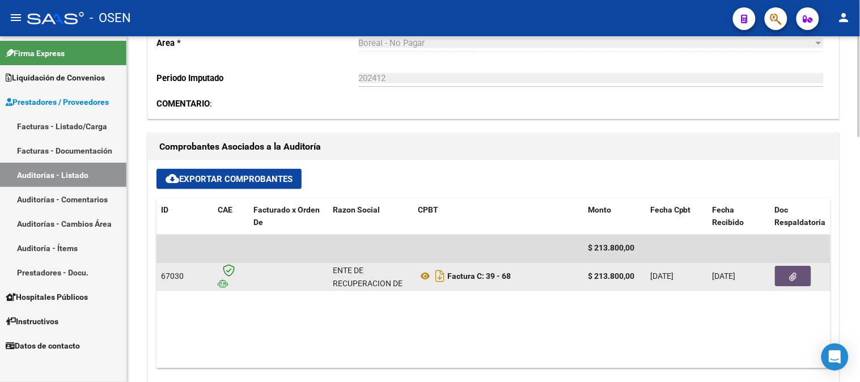
click at [798, 278] on button "button" at bounding box center [793, 277] width 36 height 20
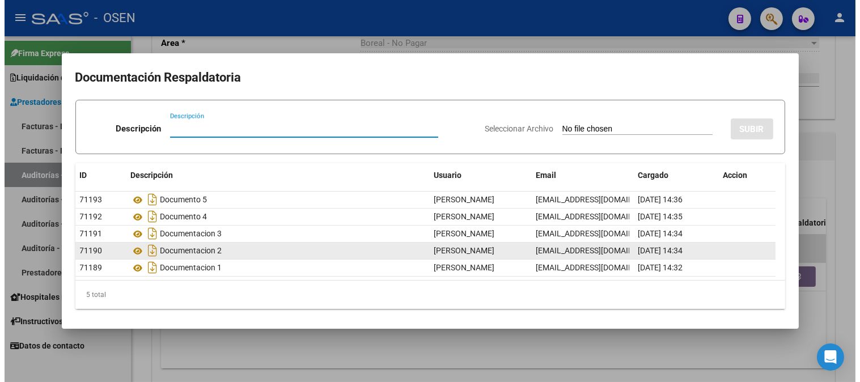
scroll to position [2, 0]
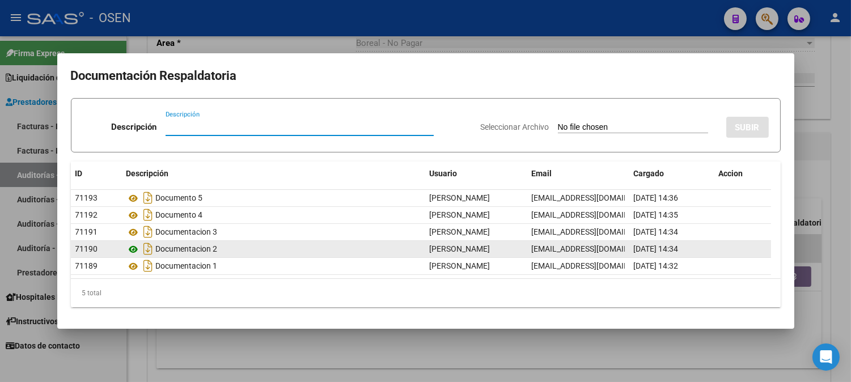
click at [132, 251] on icon at bounding box center [133, 250] width 15 height 14
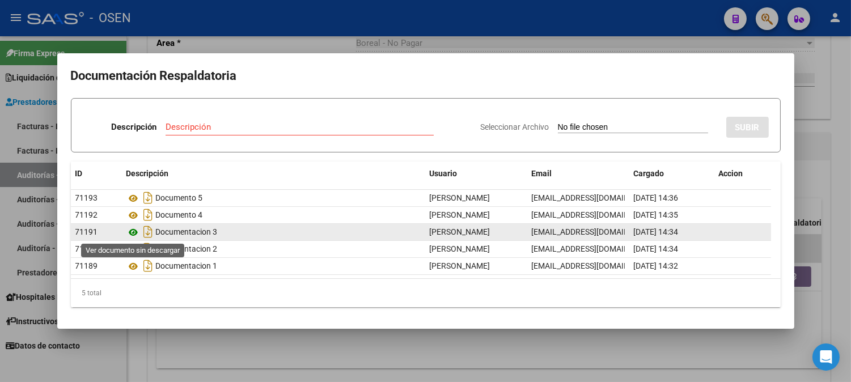
click at [129, 231] on icon at bounding box center [133, 233] width 15 height 14
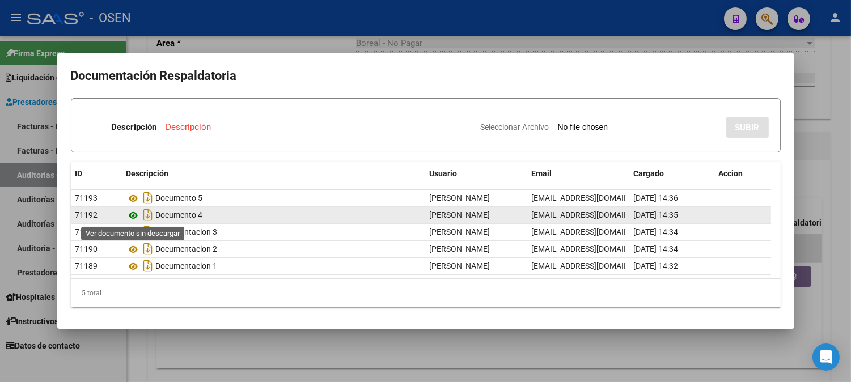
click at [137, 217] on icon at bounding box center [133, 216] width 15 height 14
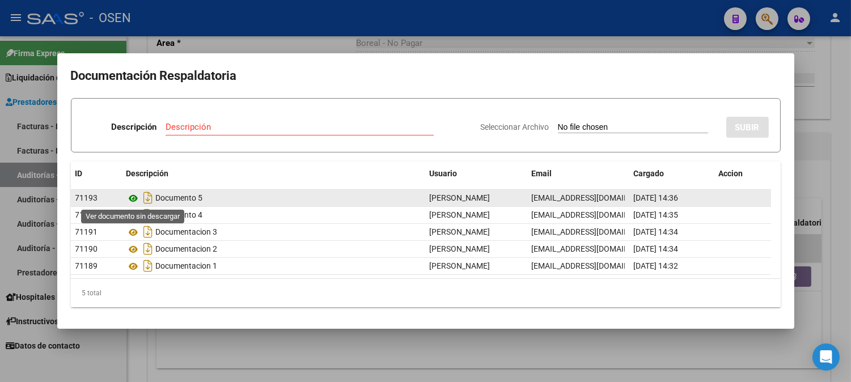
click at [137, 193] on icon at bounding box center [133, 199] width 15 height 14
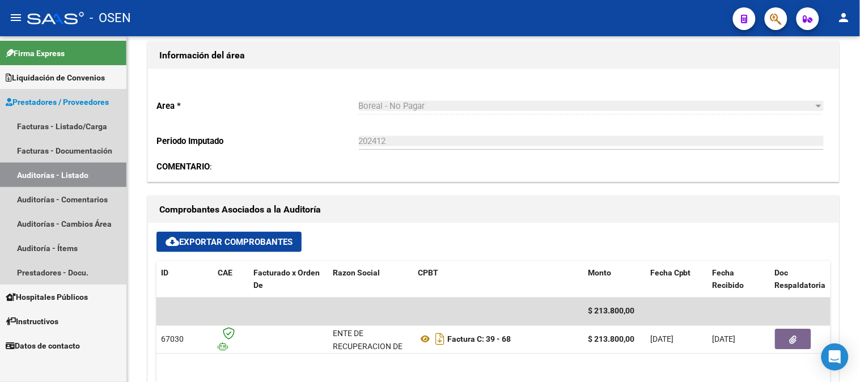
click at [69, 172] on link "Auditorías - Listado" at bounding box center [63, 175] width 126 height 24
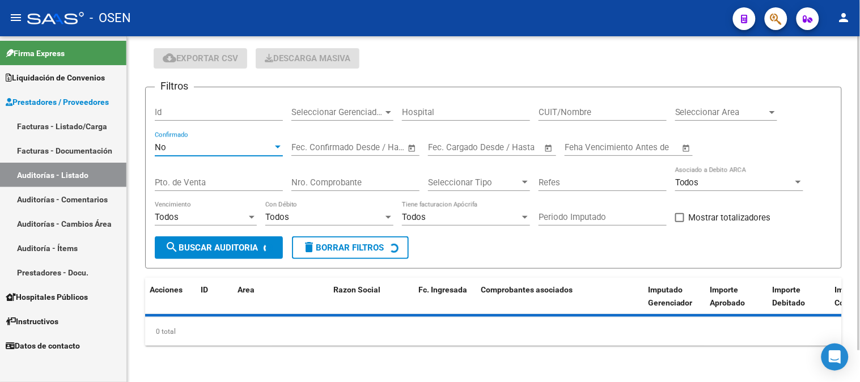
click at [212, 148] on div "No" at bounding box center [214, 147] width 118 height 10
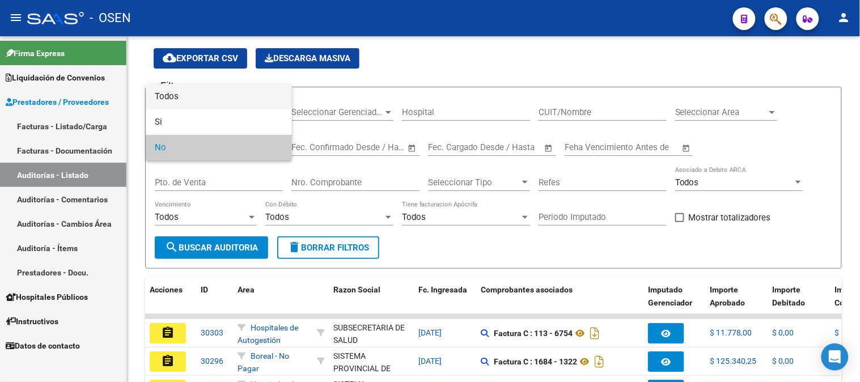
click at [219, 100] on span "Todos" at bounding box center [219, 97] width 128 height 26
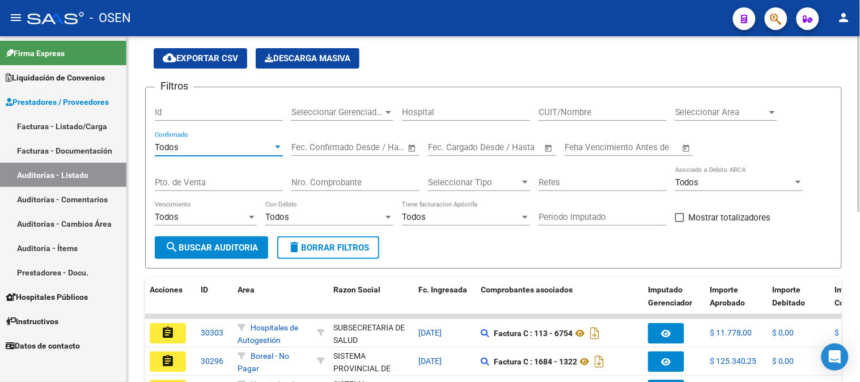
click at [308, 182] on input "Nro. Comprobante" at bounding box center [356, 183] width 128 height 10
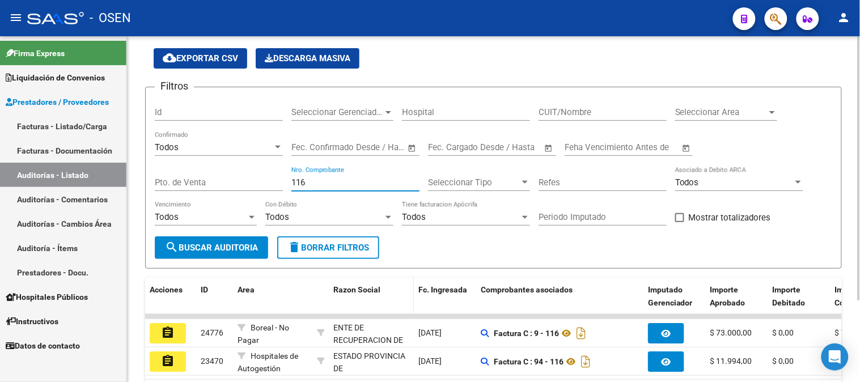
scroll to position [98, 0]
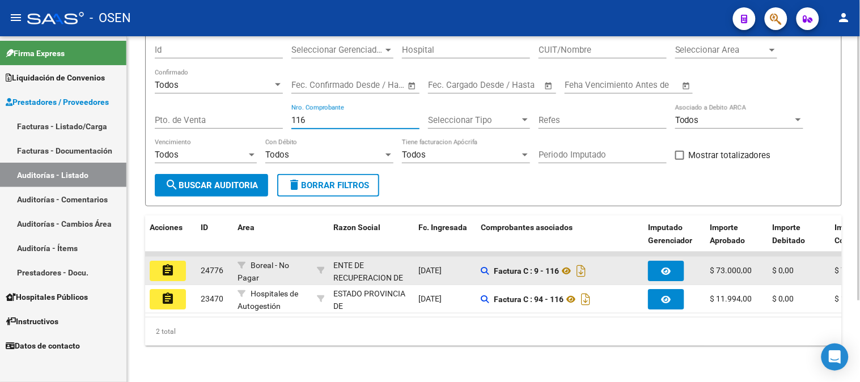
type input "116"
click at [176, 261] on button "assignment" at bounding box center [168, 271] width 36 height 20
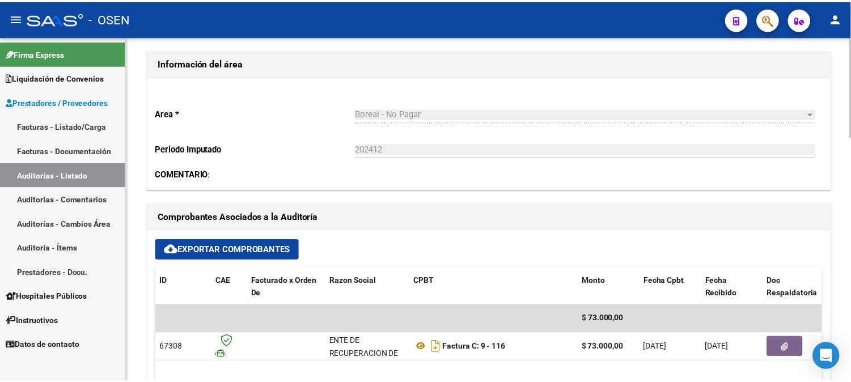
scroll to position [378, 0]
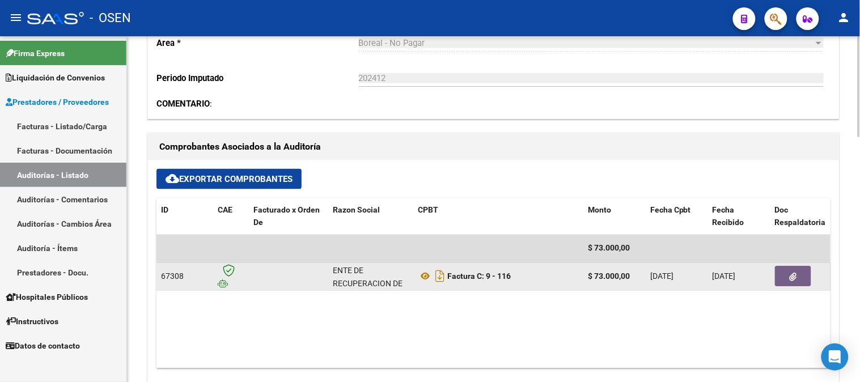
click at [785, 275] on button "button" at bounding box center [793, 277] width 36 height 20
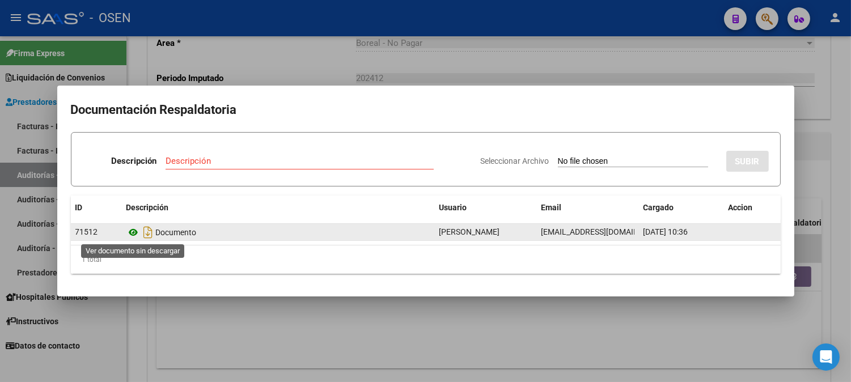
click at [129, 231] on icon at bounding box center [133, 233] width 15 height 14
